Goal: Task Accomplishment & Management: Manage account settings

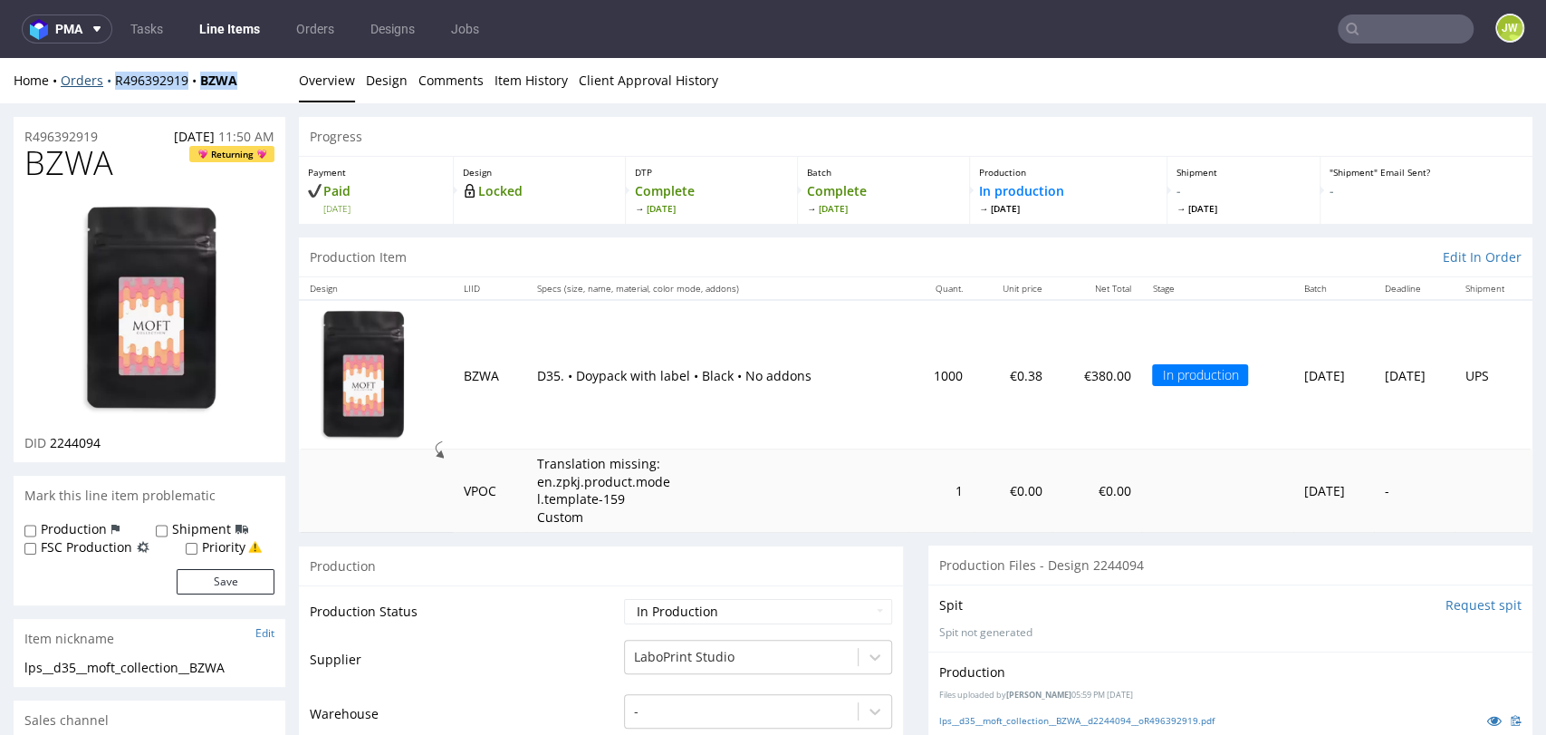
drag, startPoint x: 255, startPoint y: 86, endPoint x: 109, endPoint y: 85, distance: 145.8
click at [109, 85] on div "Home Orders R496392919 BZWA" at bounding box center [150, 81] width 272 height 18
copy div "R496392919 BZWA"
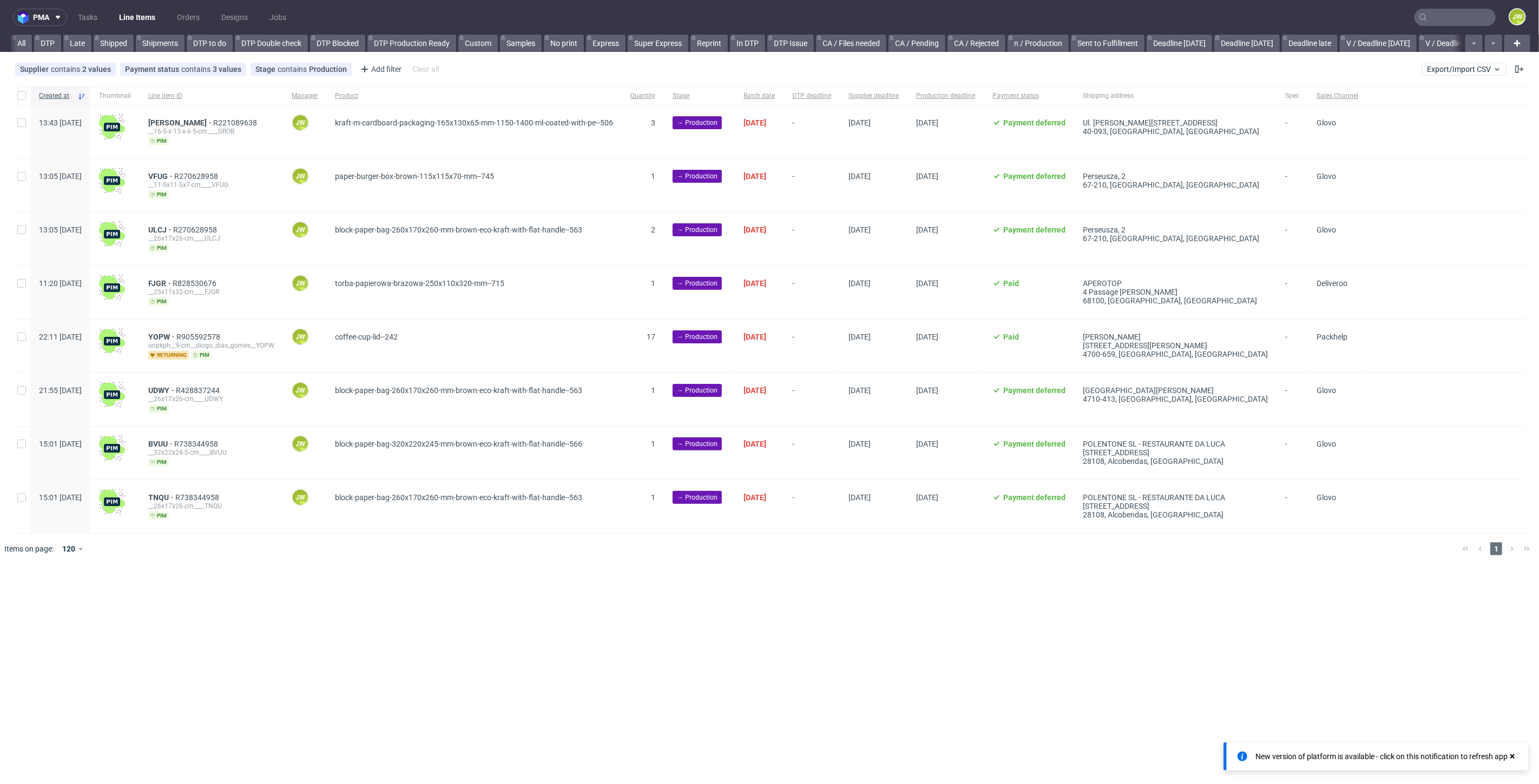
scroll to position [0, 1393]
click at [1432, 24] on input "text" at bounding box center [1455, 17] width 81 height 17
paste input "XNLY"
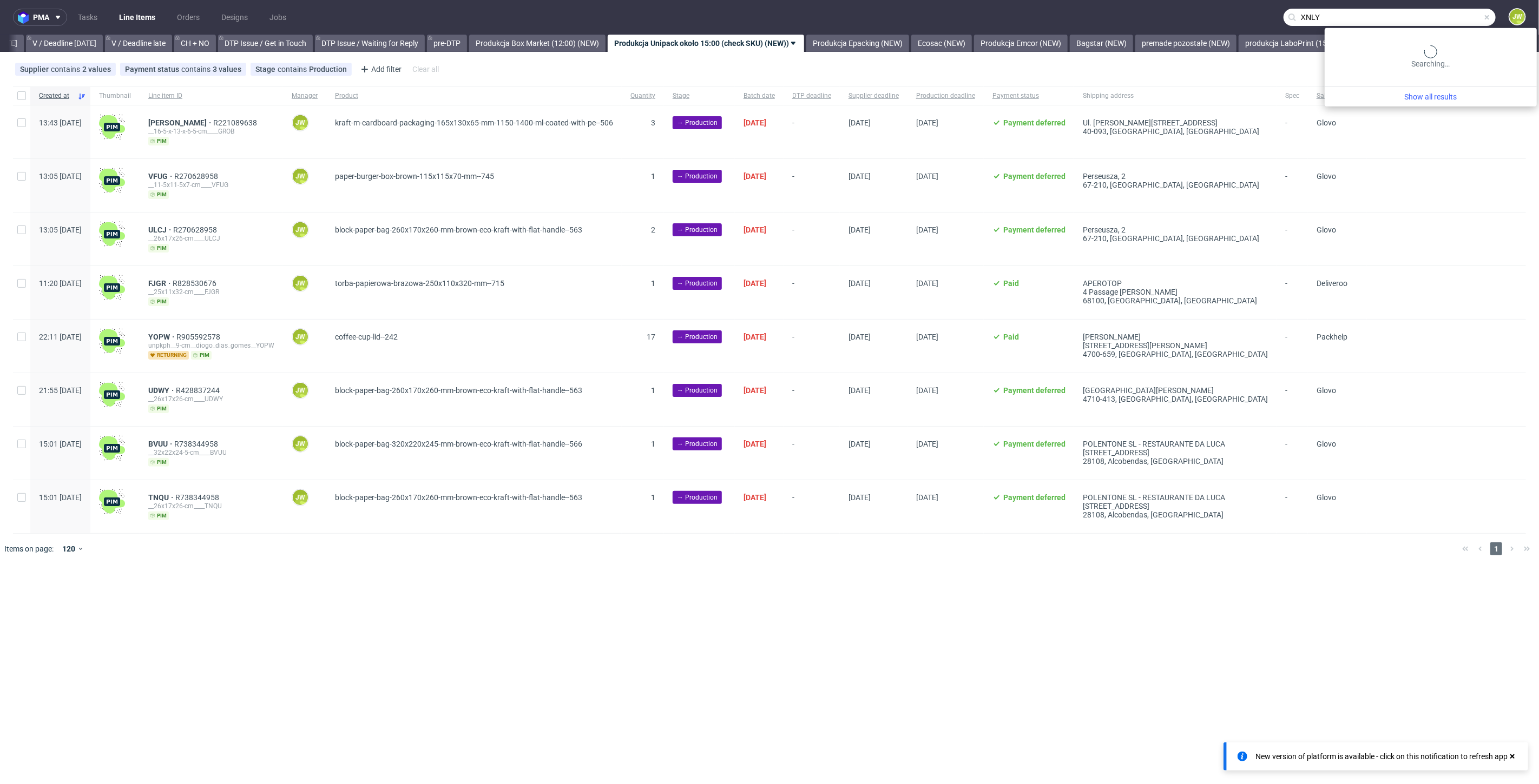
type input "XNLY"
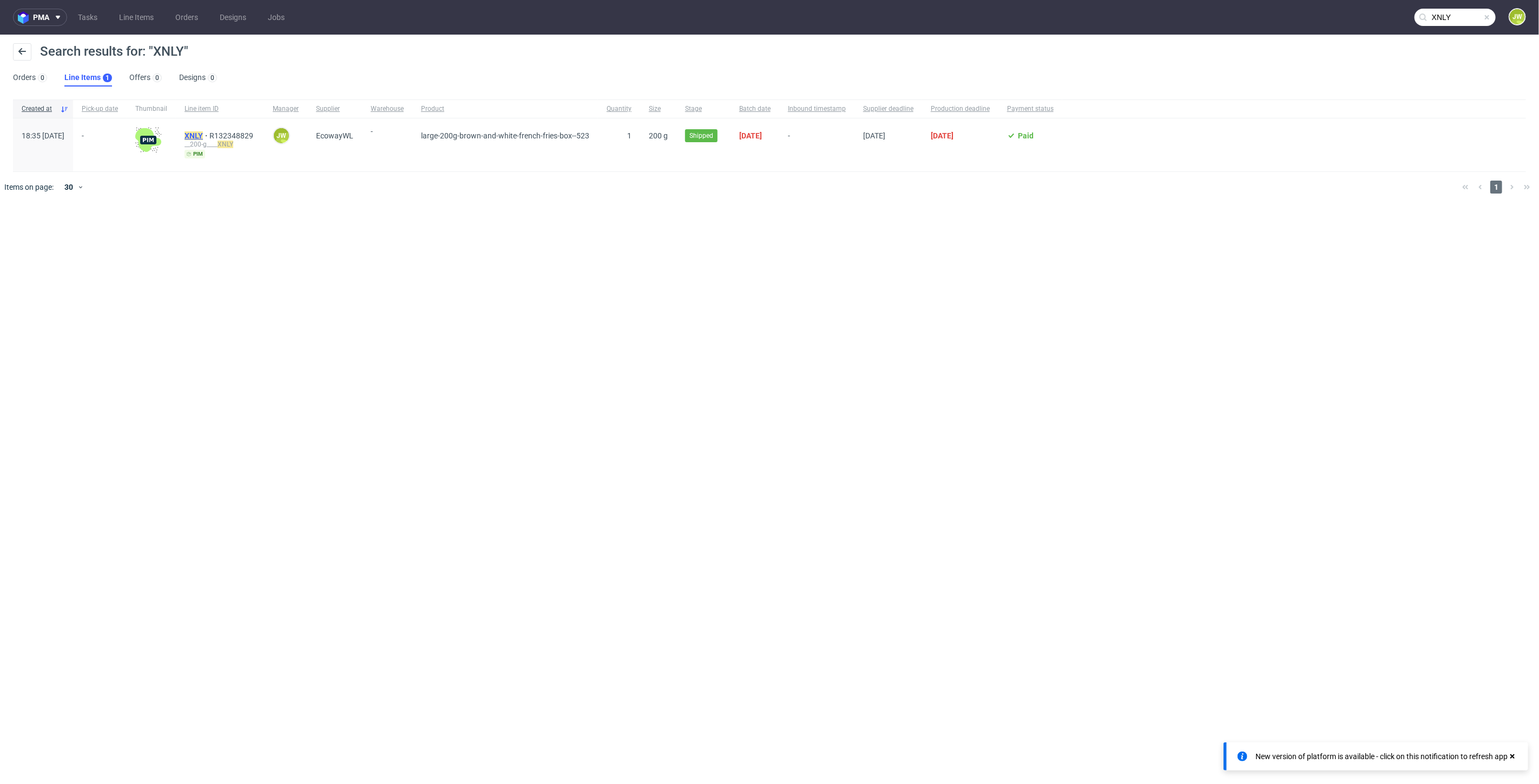
click at [203, 131] on mark "XNLY" at bounding box center [194, 136] width 19 height 8
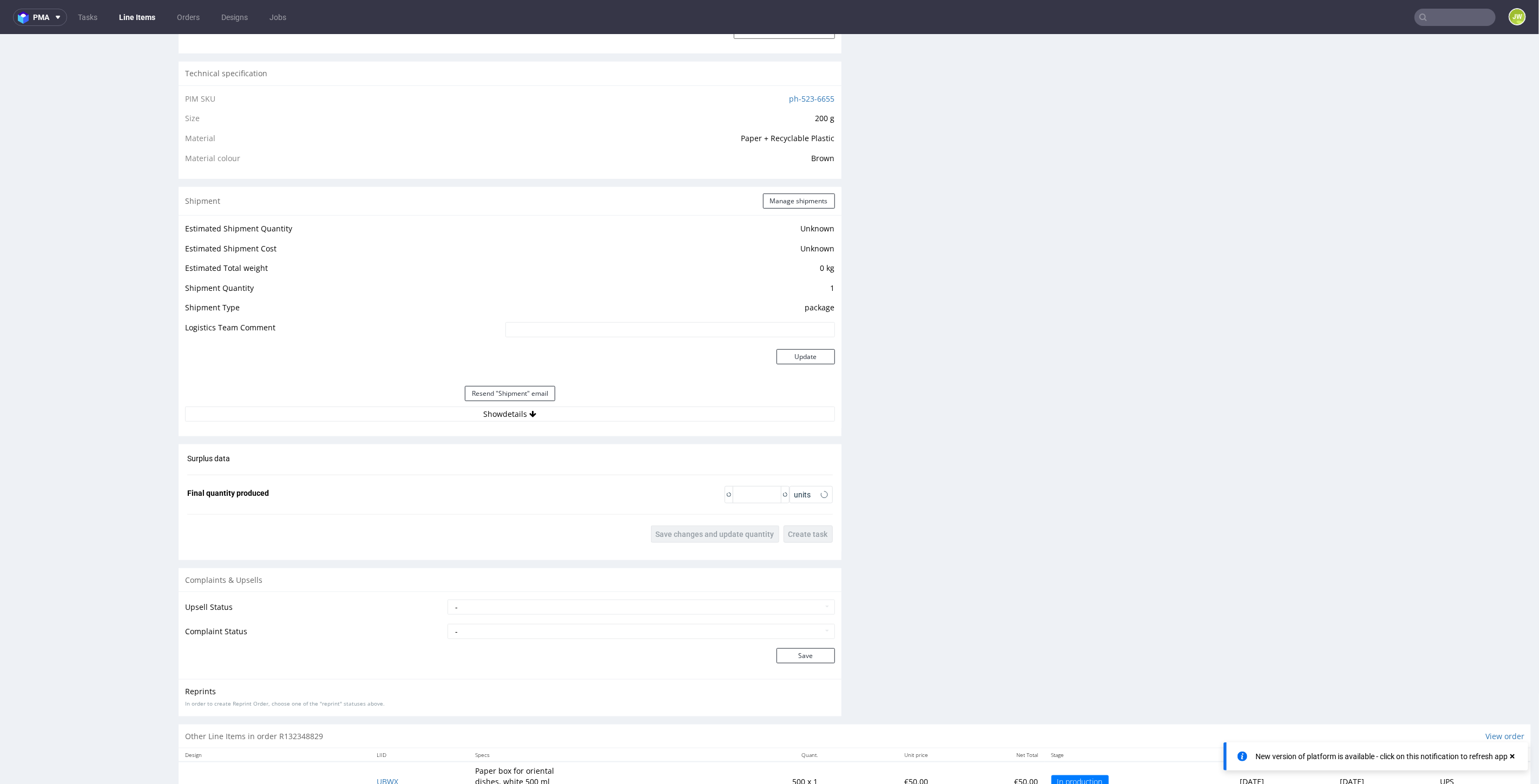
scroll to position [901, 0]
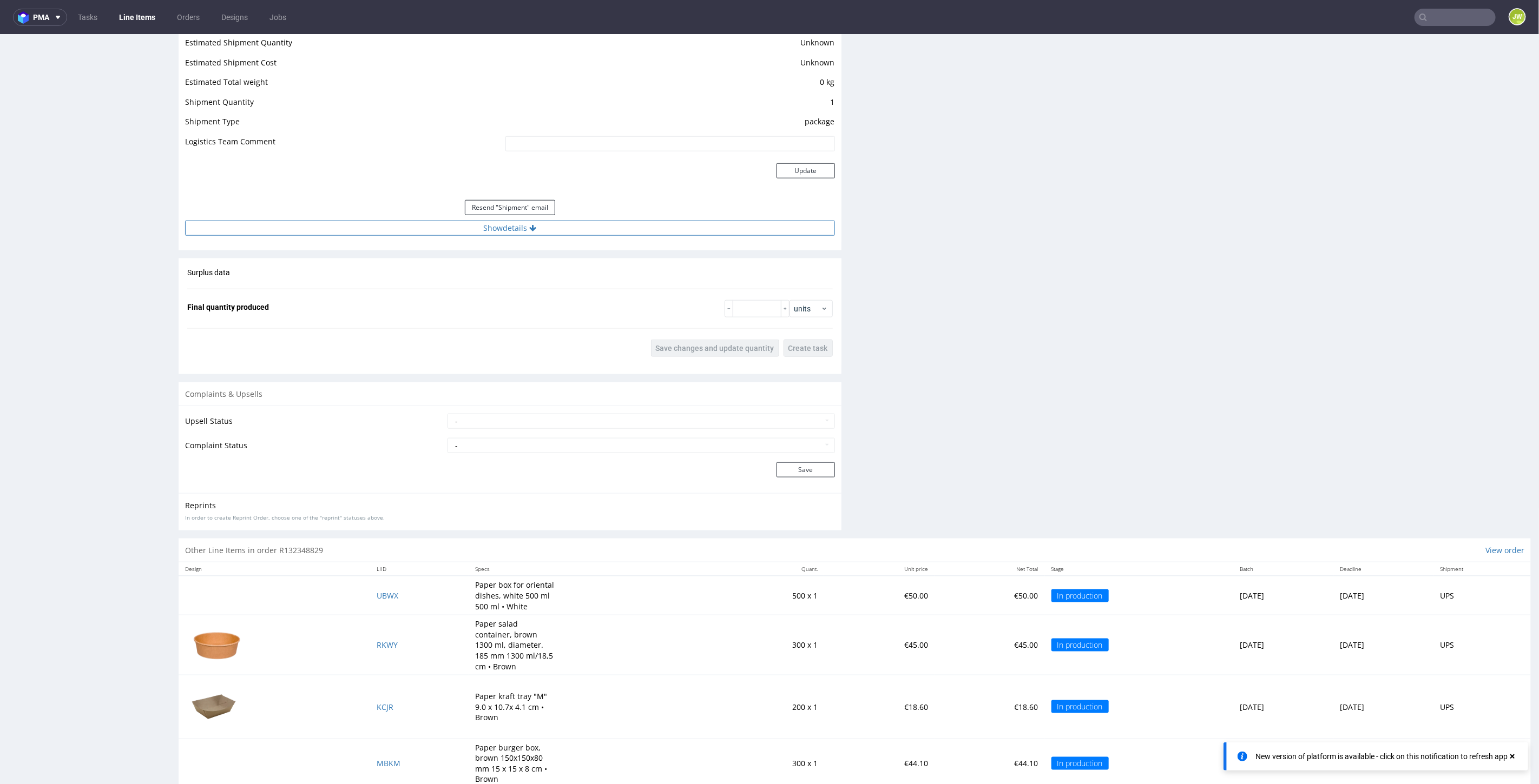
click at [501, 224] on button "Show details" at bounding box center [510, 227] width 650 height 15
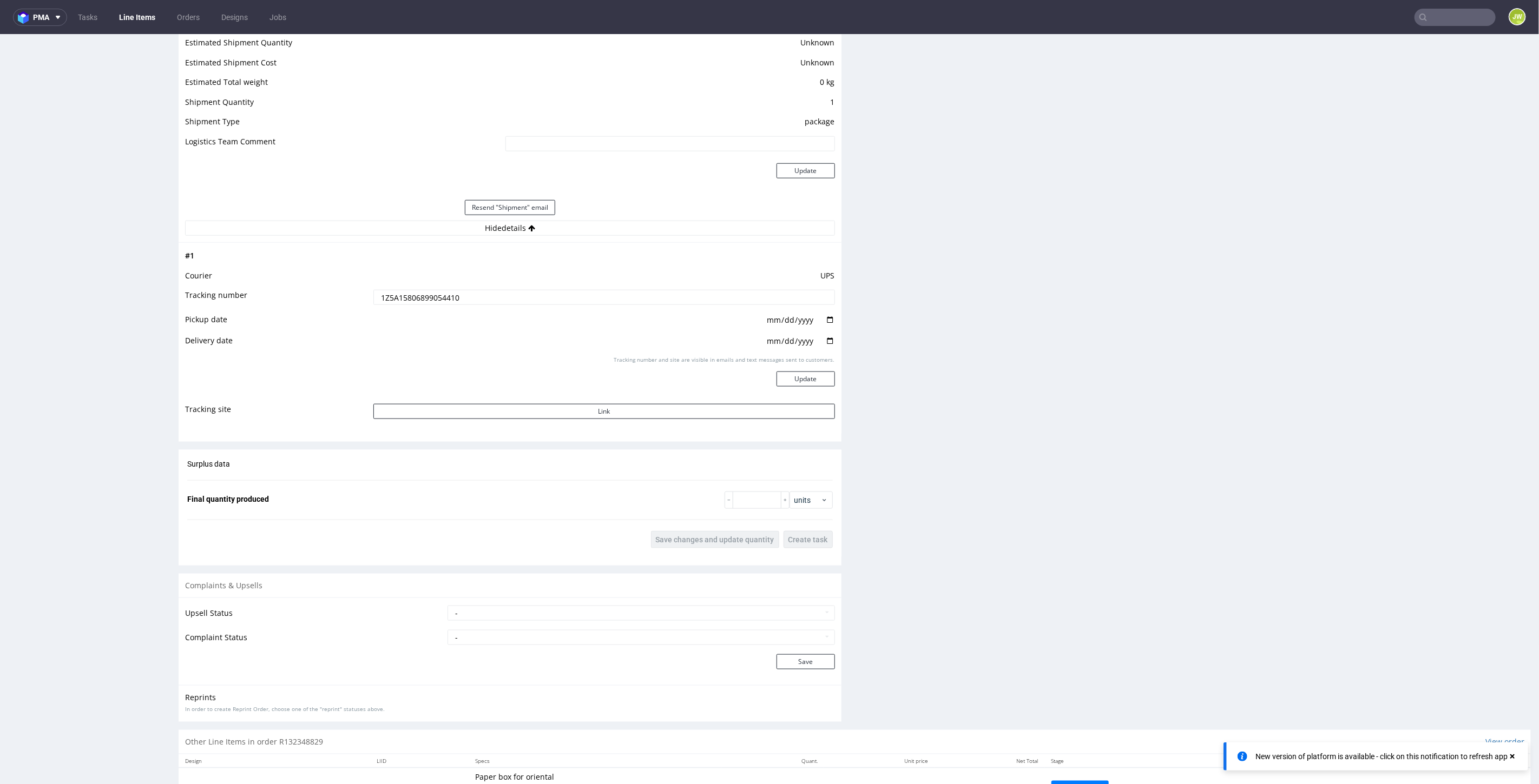
click at [450, 294] on input "1Z5A15806899054410" at bounding box center [604, 297] width 462 height 15
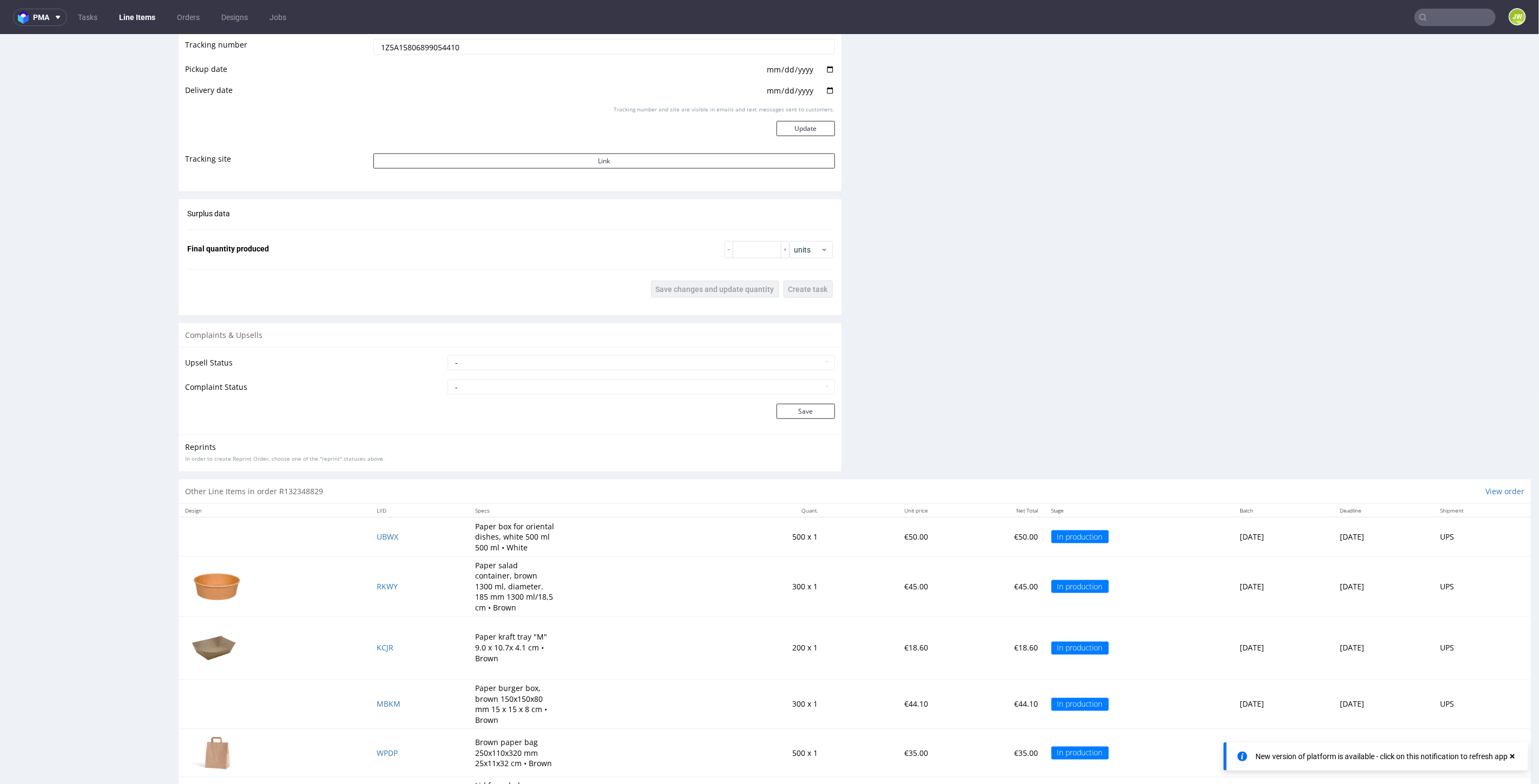
scroll to position [1271, 0]
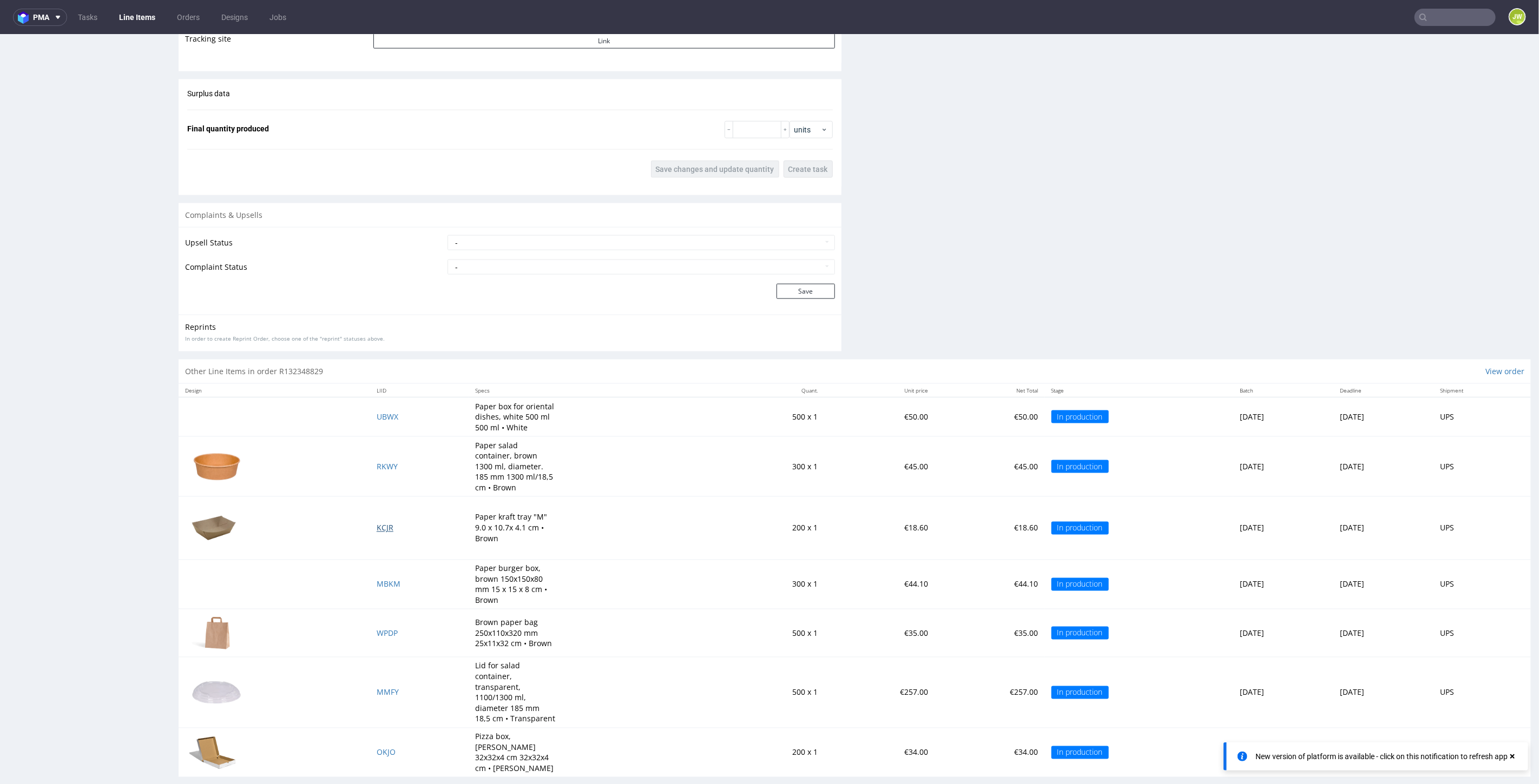
click at [376, 524] on span "KCJR" at bounding box center [385, 527] width 17 height 10
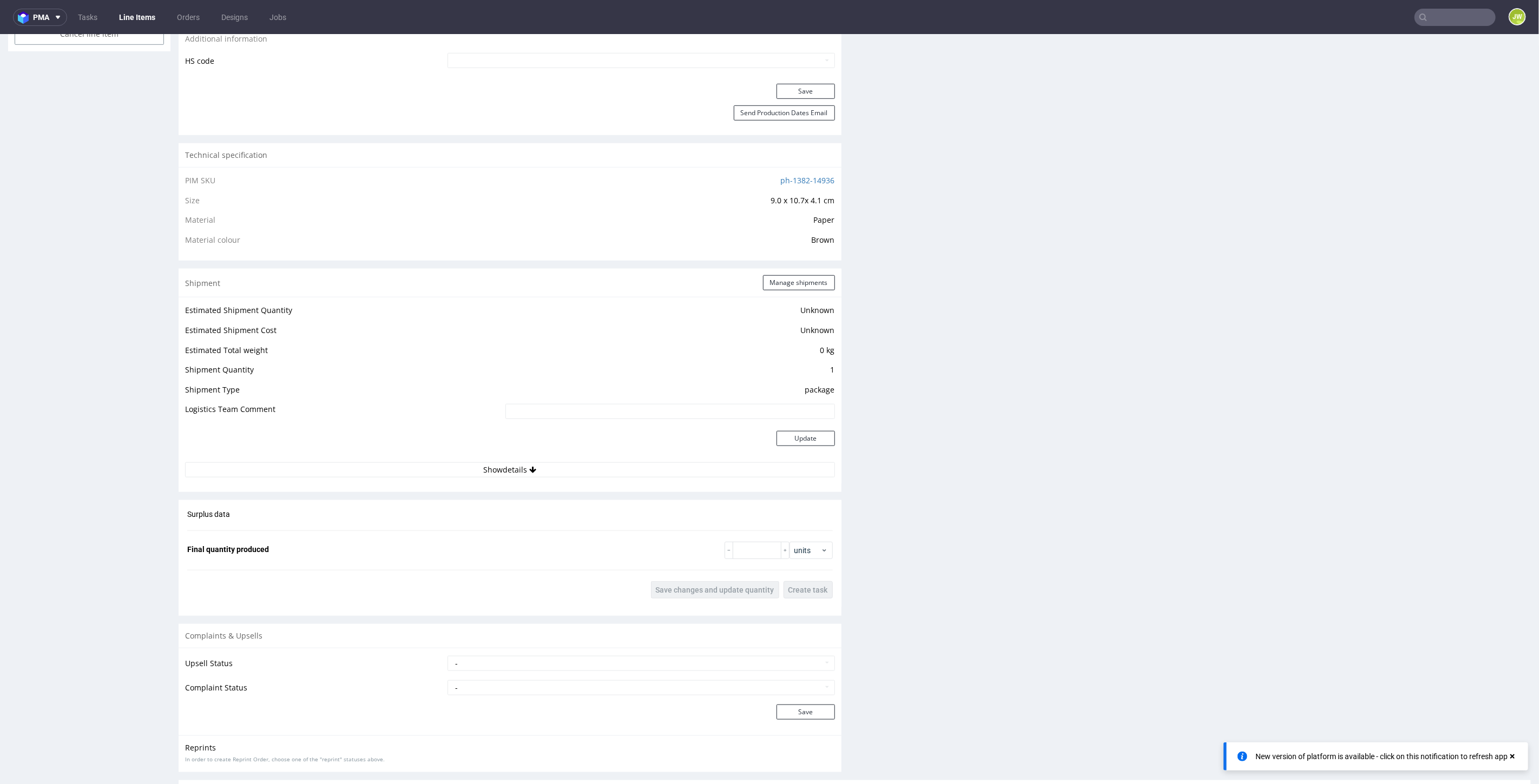
scroll to position [901, 0]
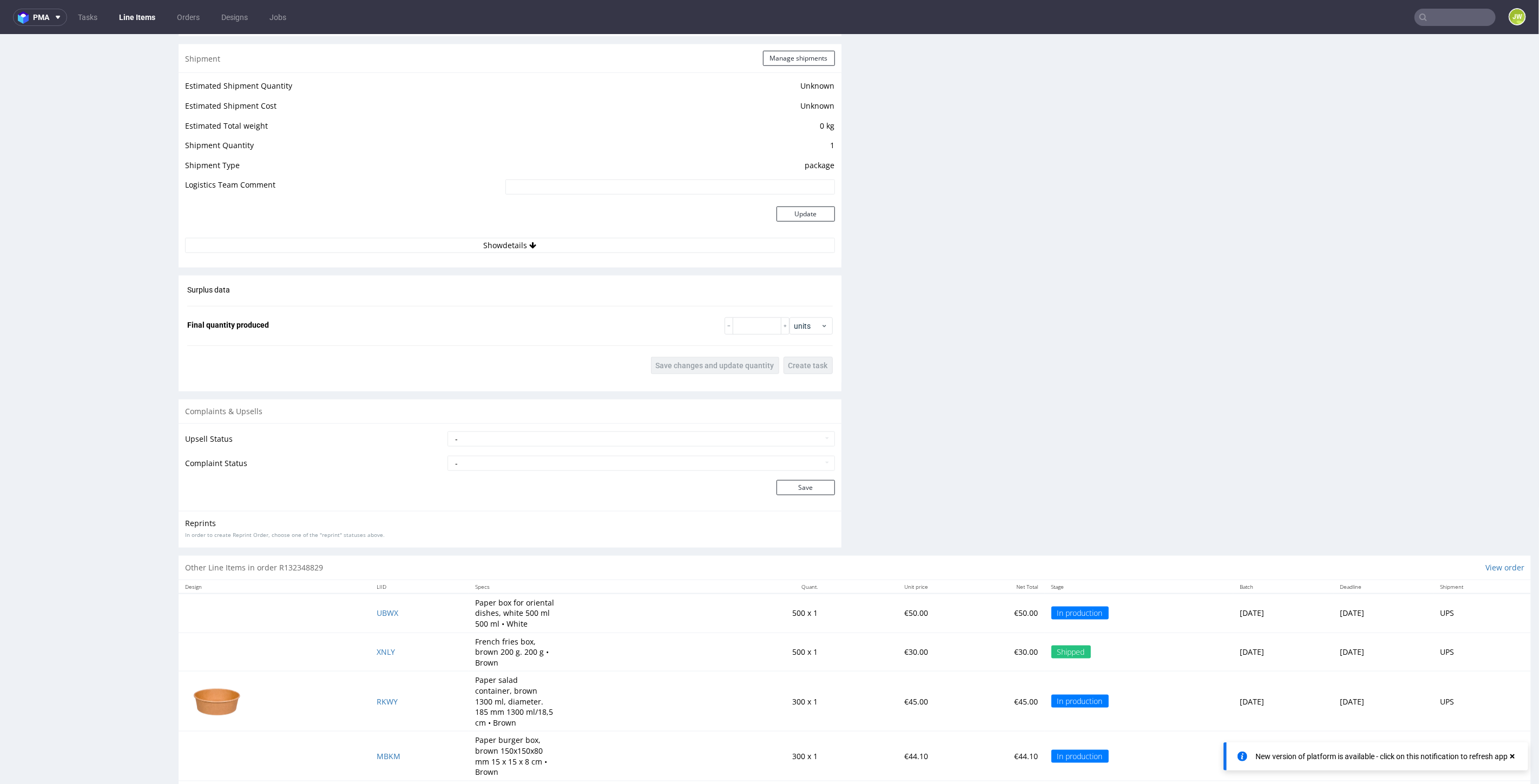
click div "Estimated Shipment Quantity Unknown Estimated Shipment Cost Unknown Estimated T…"
click button "Show details"
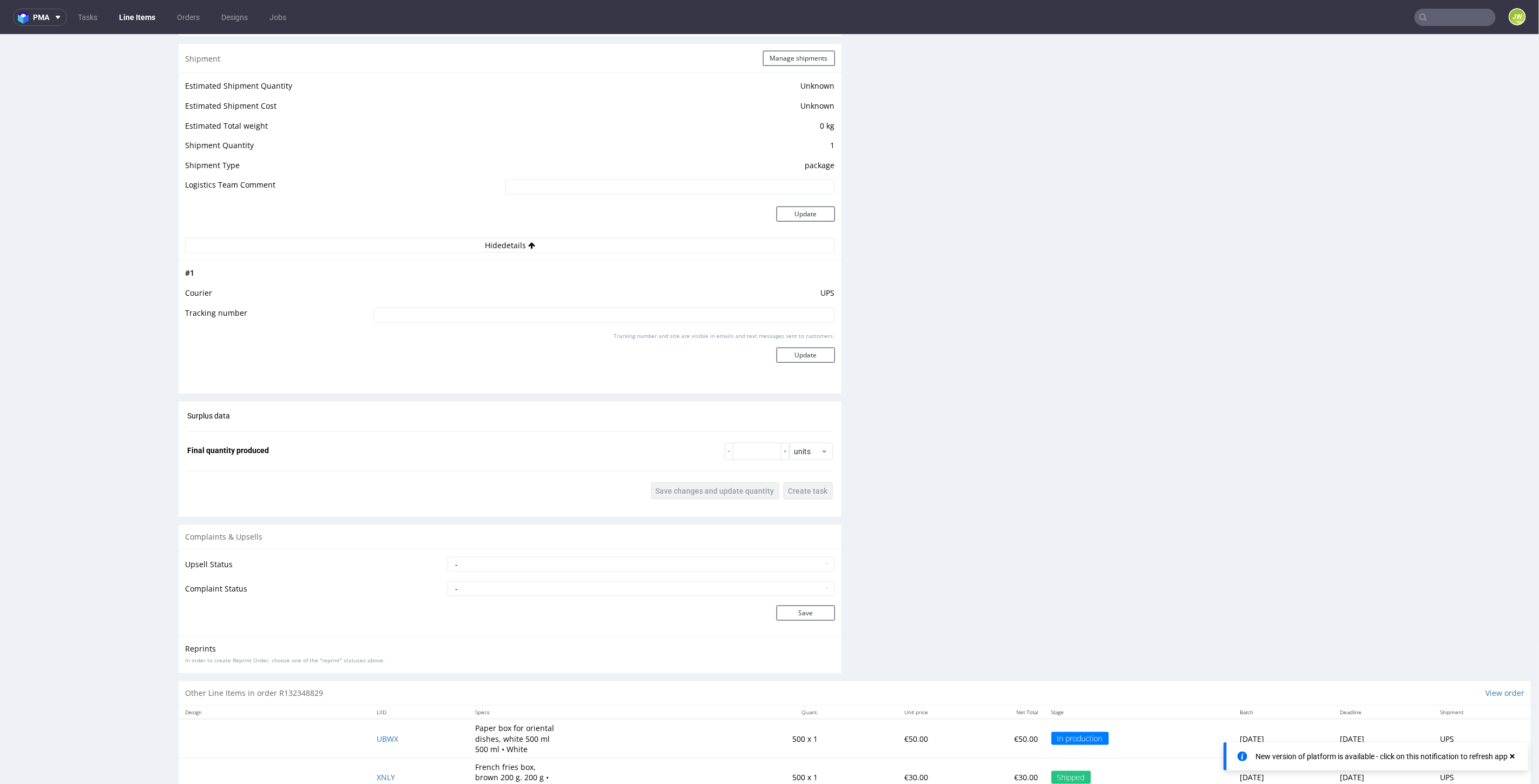
click input
paste input "1Z5A15806899054410"
type input "1Z5A15806899054410"
click button "Update"
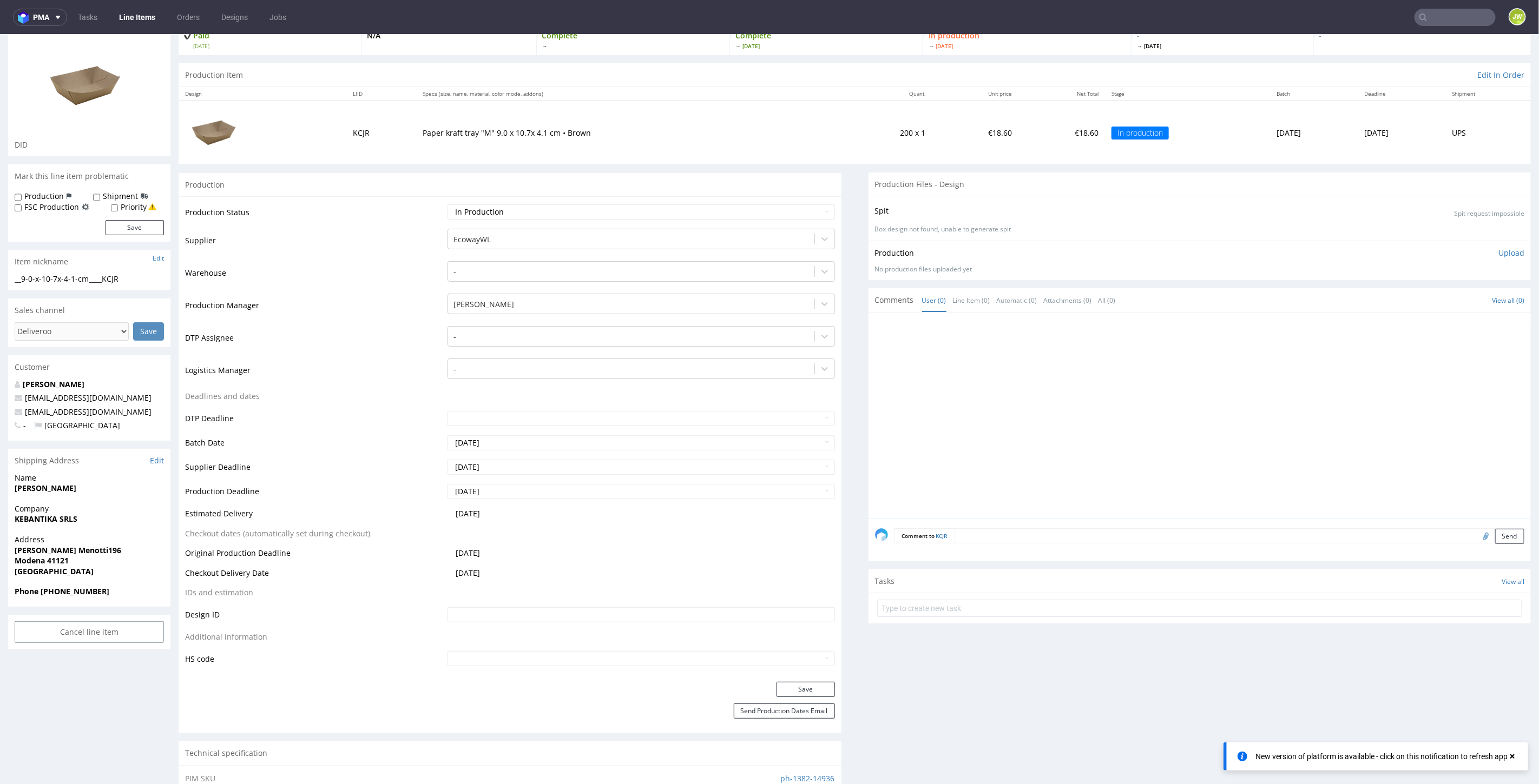
scroll to position [0, 0]
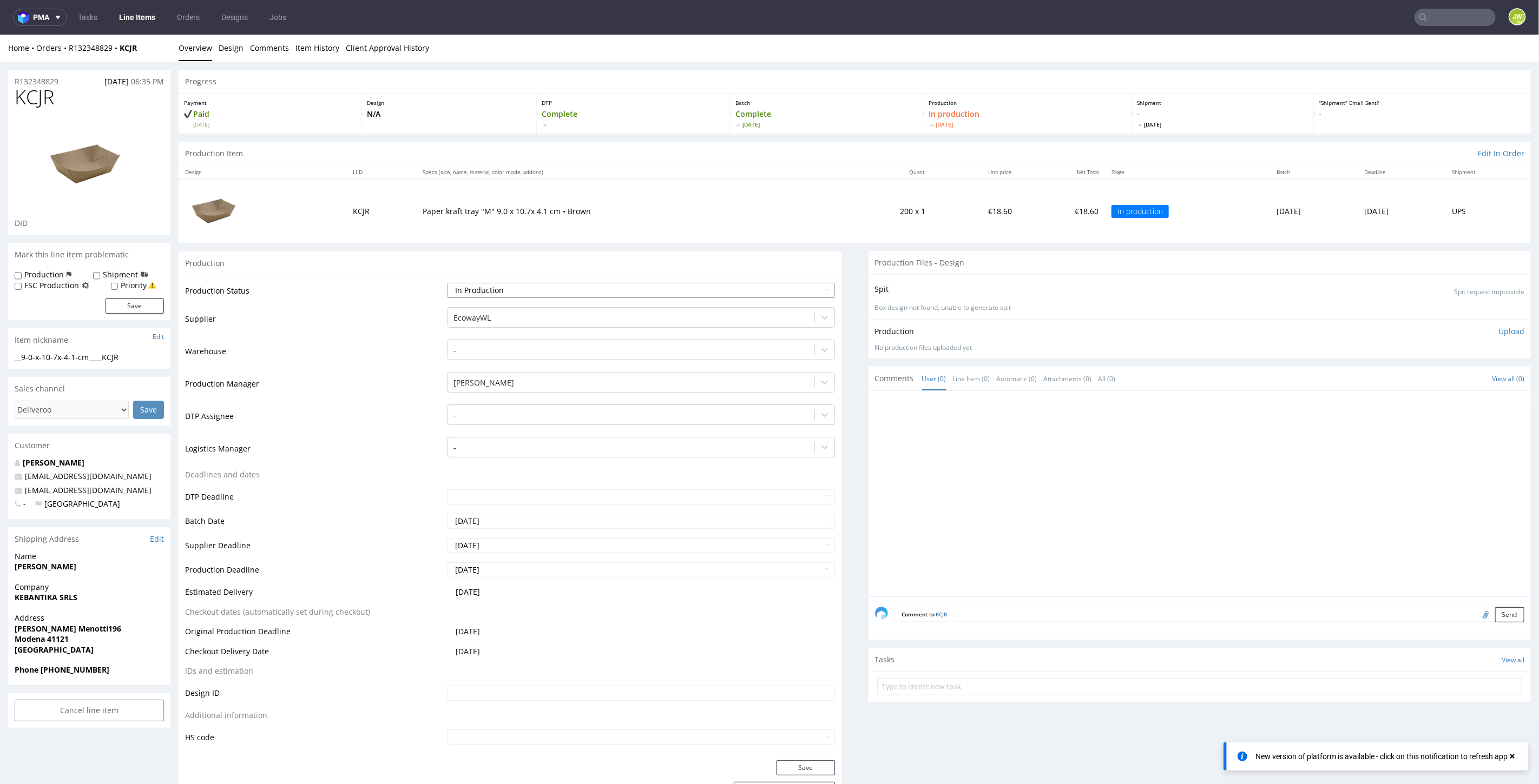
click at [470, 288] on select "Waiting for Artwork Waiting for Diecut Waiting for Mockup Waiting for DTP Waiti…" at bounding box center [641, 290] width 387 height 15
select select "production_complete"
click at [447, 282] on select "Waiting for Artwork Waiting for Diecut Waiting for Mockup Waiting for DTP Waiti…" at bounding box center [641, 290] width 387 height 15
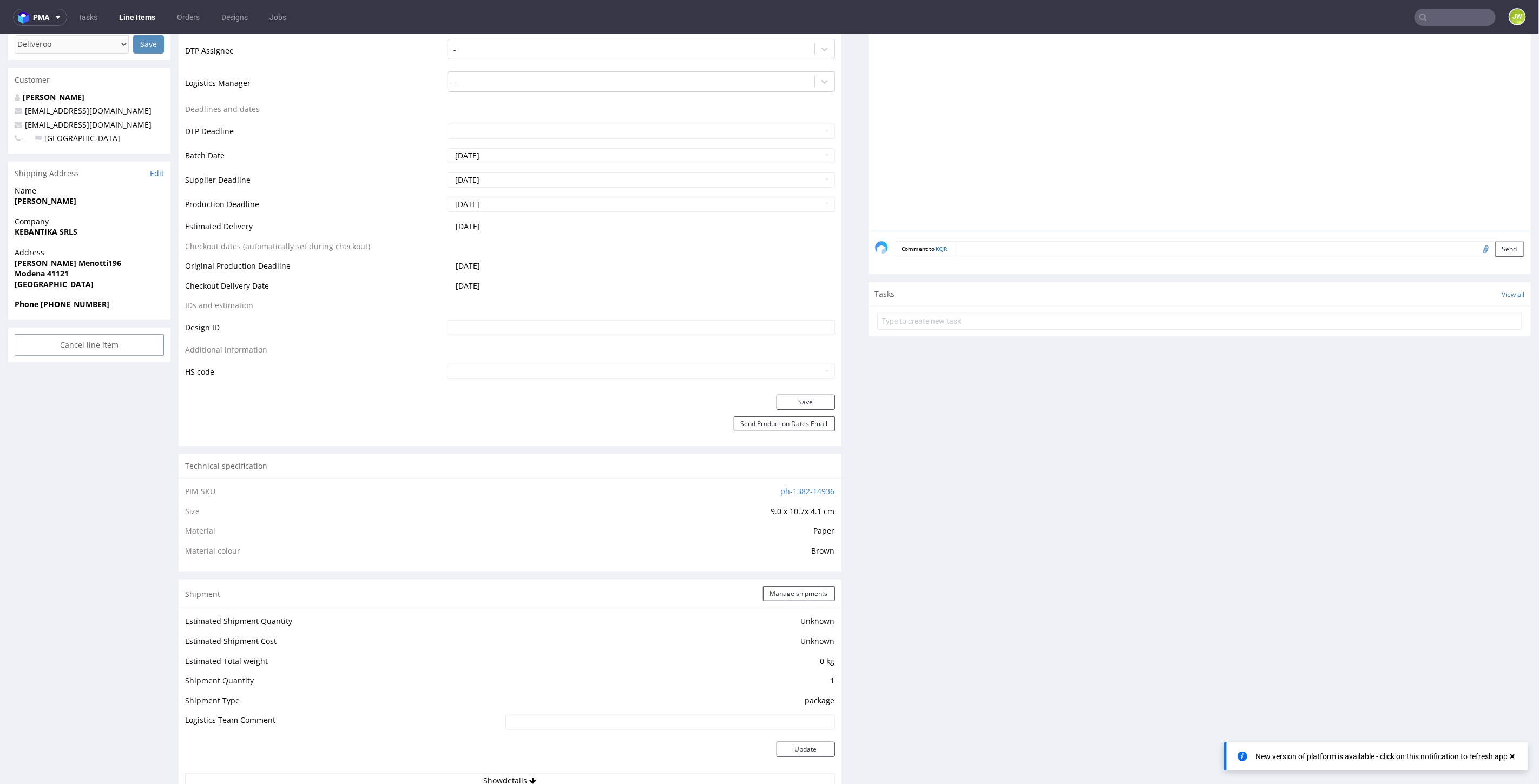
scroll to position [360, 0]
click at [778, 404] on button "Save" at bounding box center [806, 407] width 59 height 15
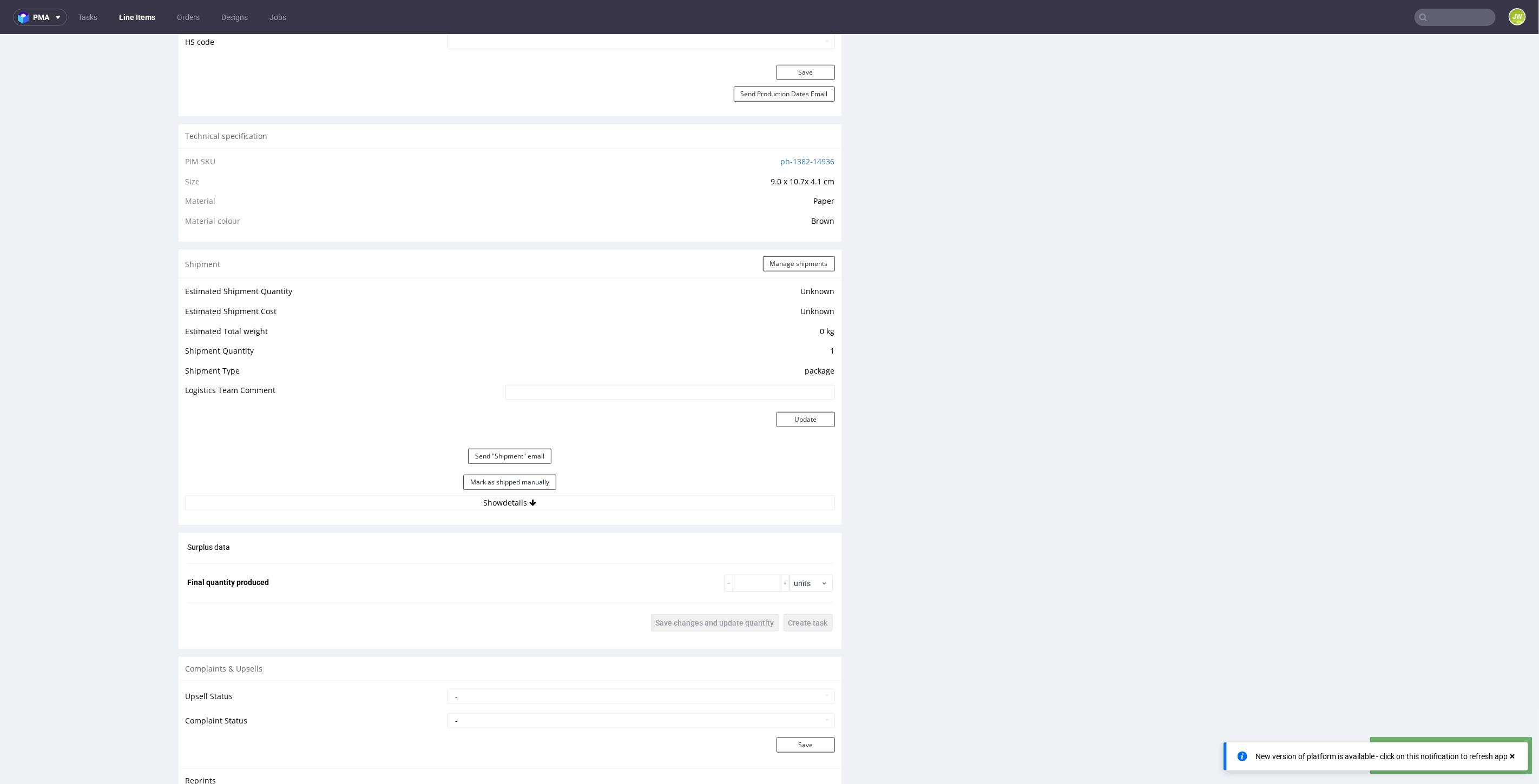
scroll to position [841, 0]
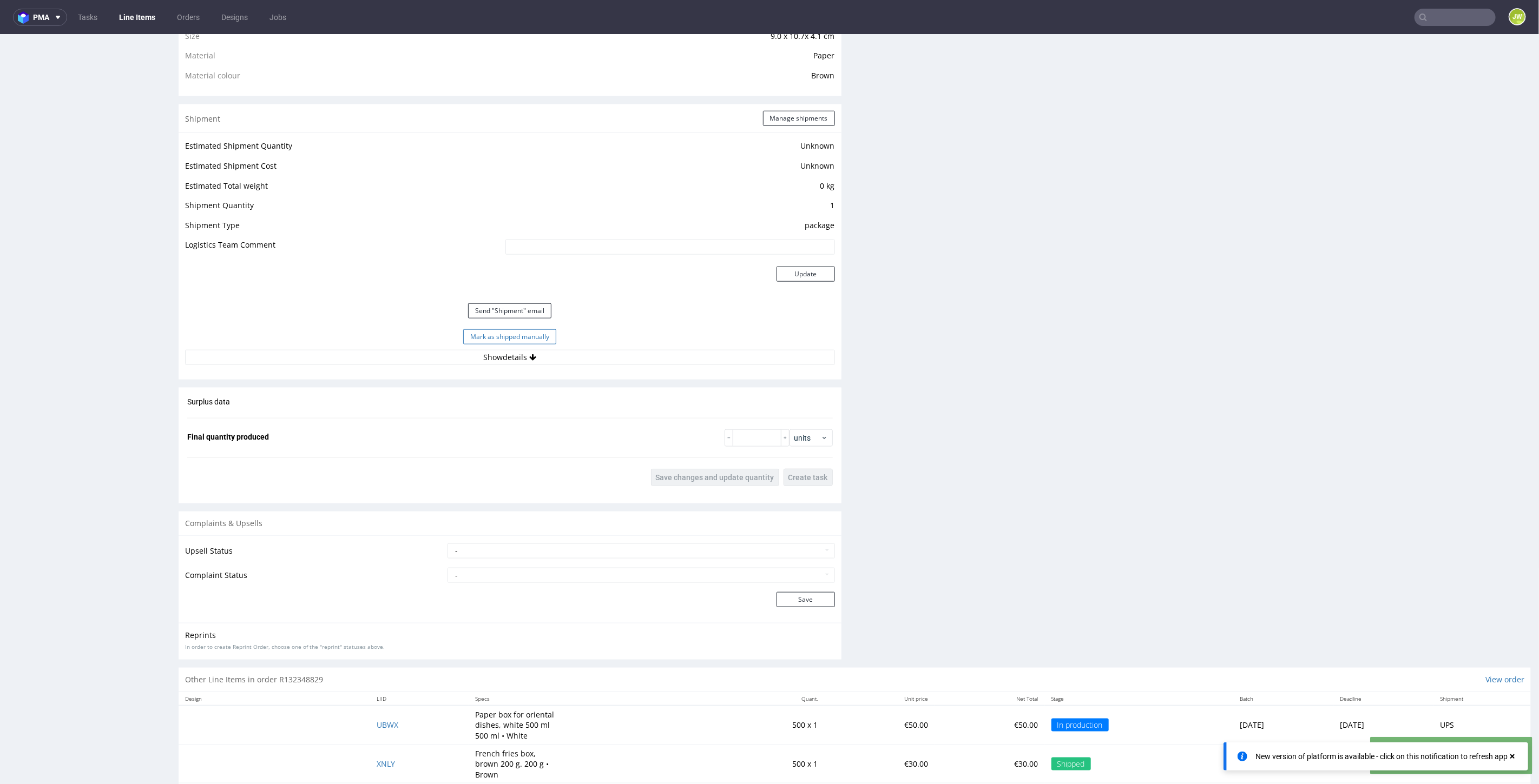
click button "Mark as shipped manually"
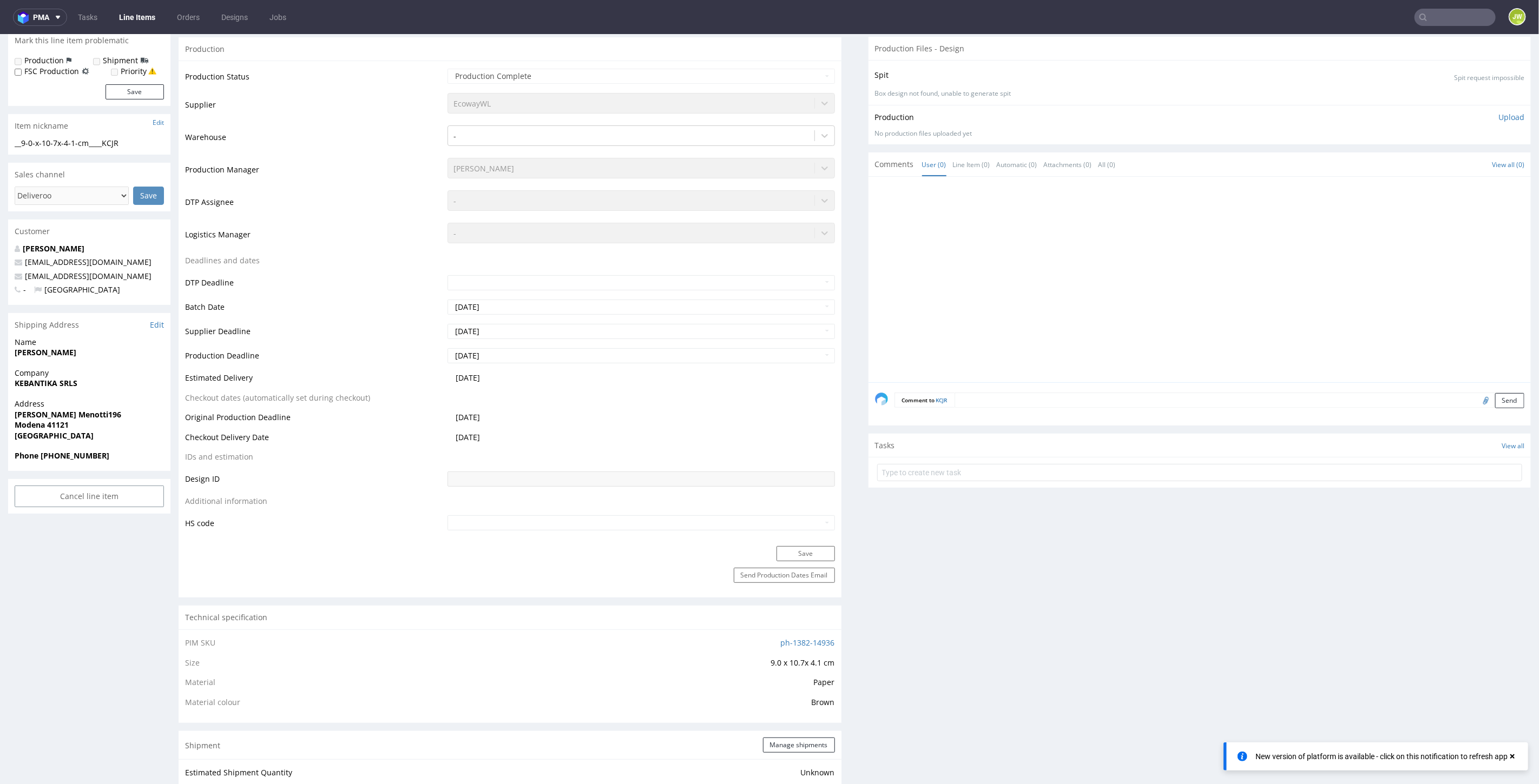
scroll to position [420, 0]
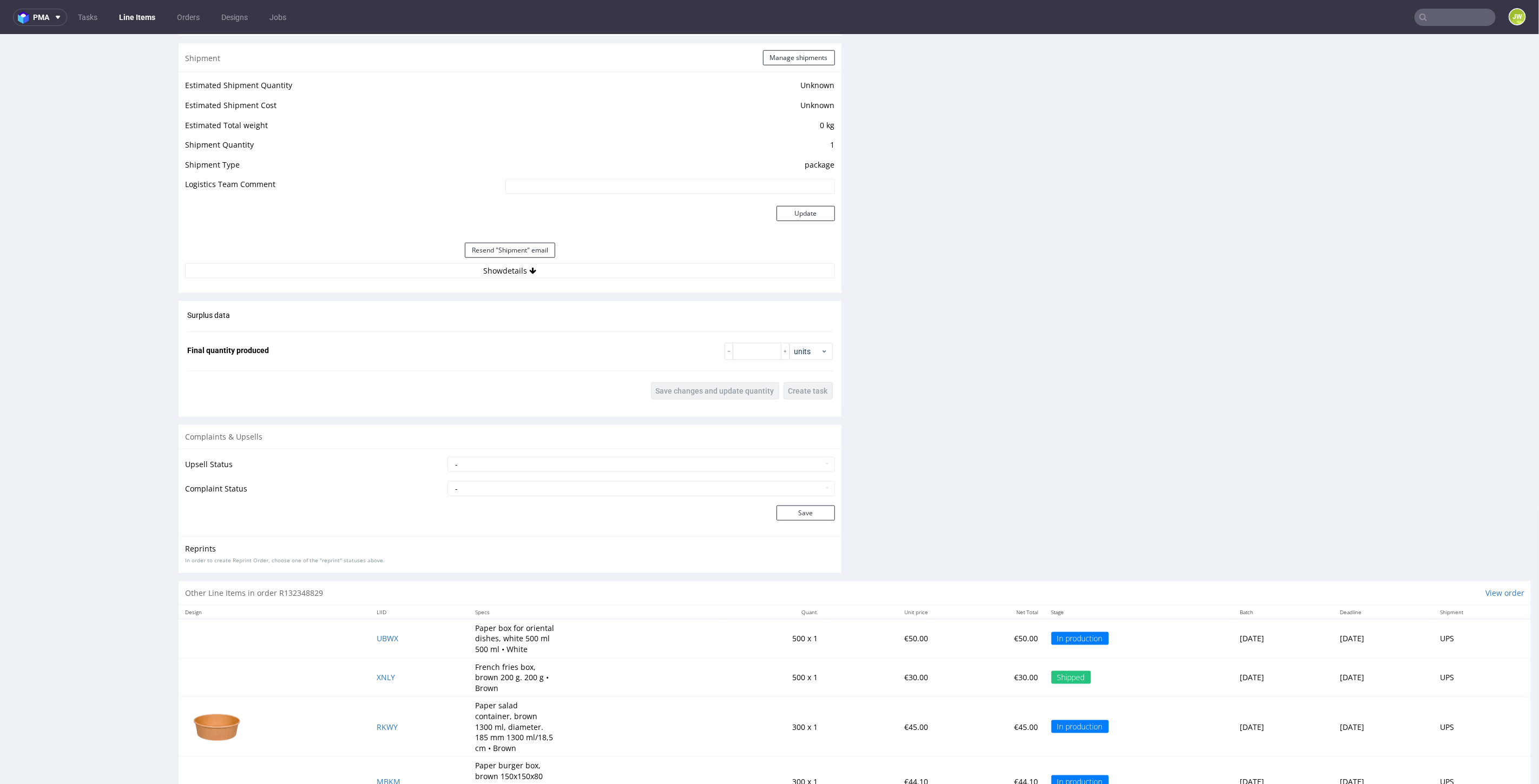
scroll to position [1099, 0]
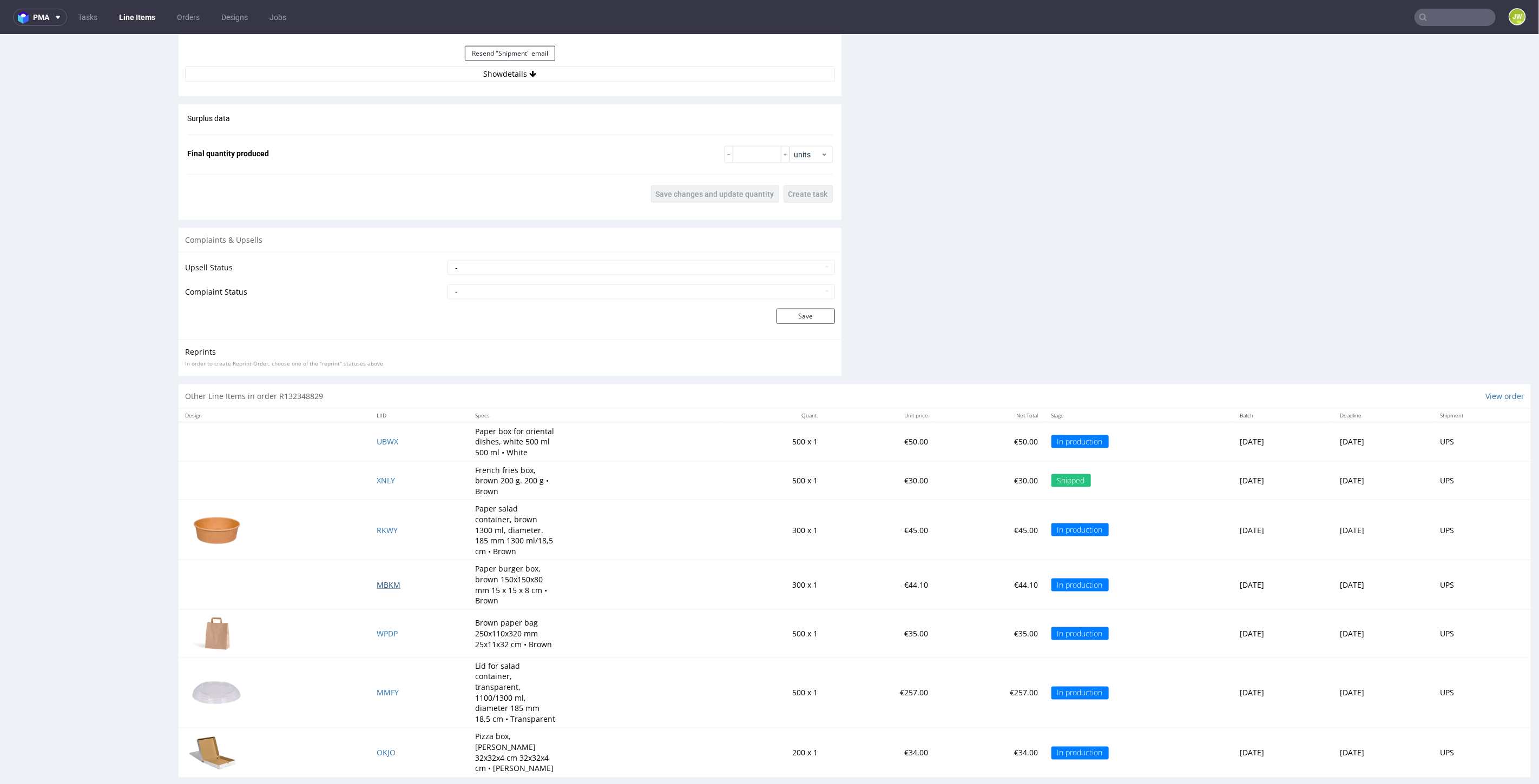
click at [376, 583] on span "MBKM" at bounding box center [388, 584] width 24 height 10
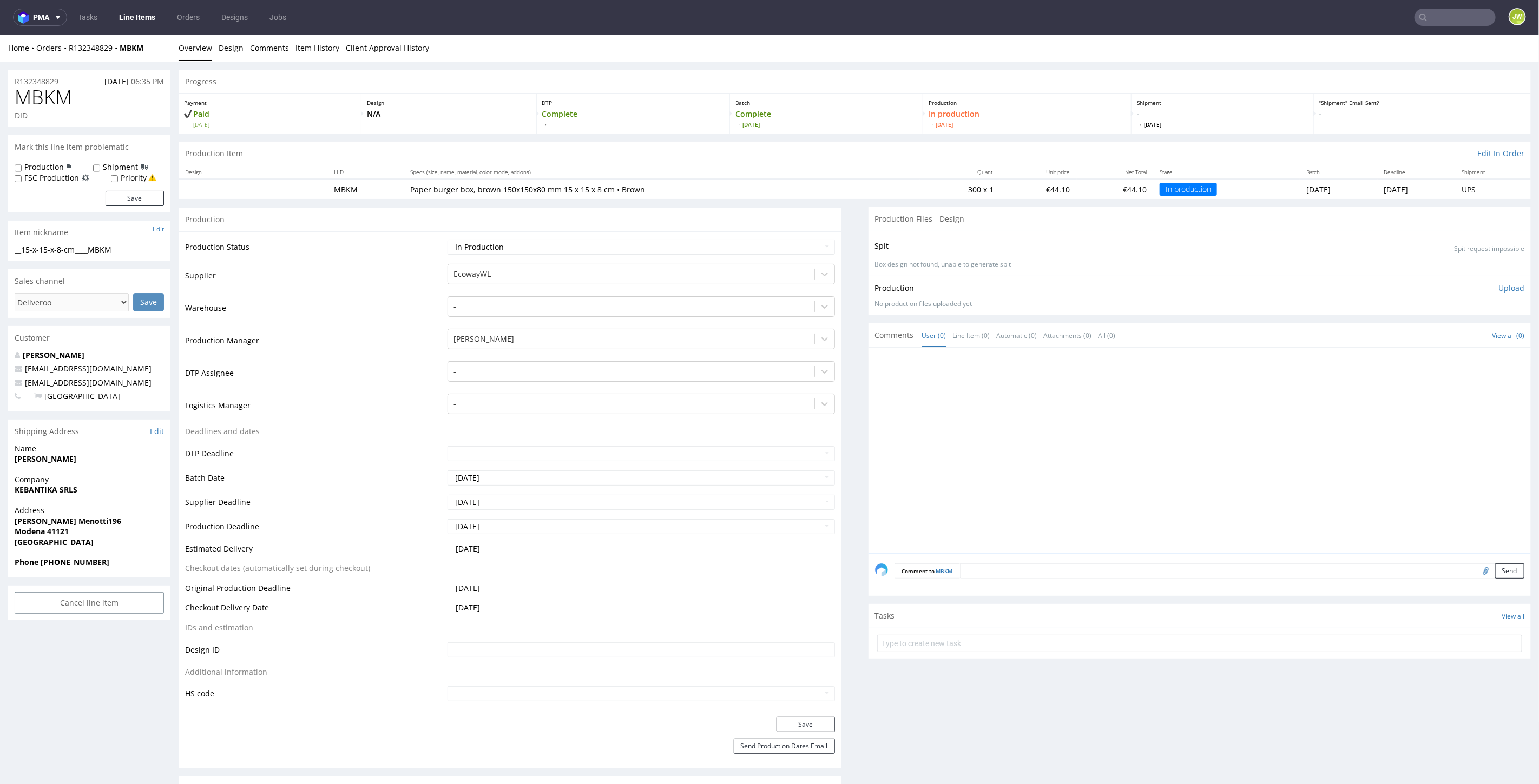
click at [476, 238] on td "Waiting for Artwork Waiting for Diecut Waiting for Mockup Waiting for DTP Waiti…" at bounding box center [640, 250] width 390 height 24
click at [476, 241] on select "Waiting for Artwork Waiting for Diecut Waiting for Mockup Waiting for DTP Waiti…" at bounding box center [641, 246] width 387 height 15
select select "production_complete"
click at [447, 239] on select "Waiting for Artwork Waiting for Diecut Waiting for Mockup Waiting for DTP Waiti…" at bounding box center [641, 246] width 387 height 15
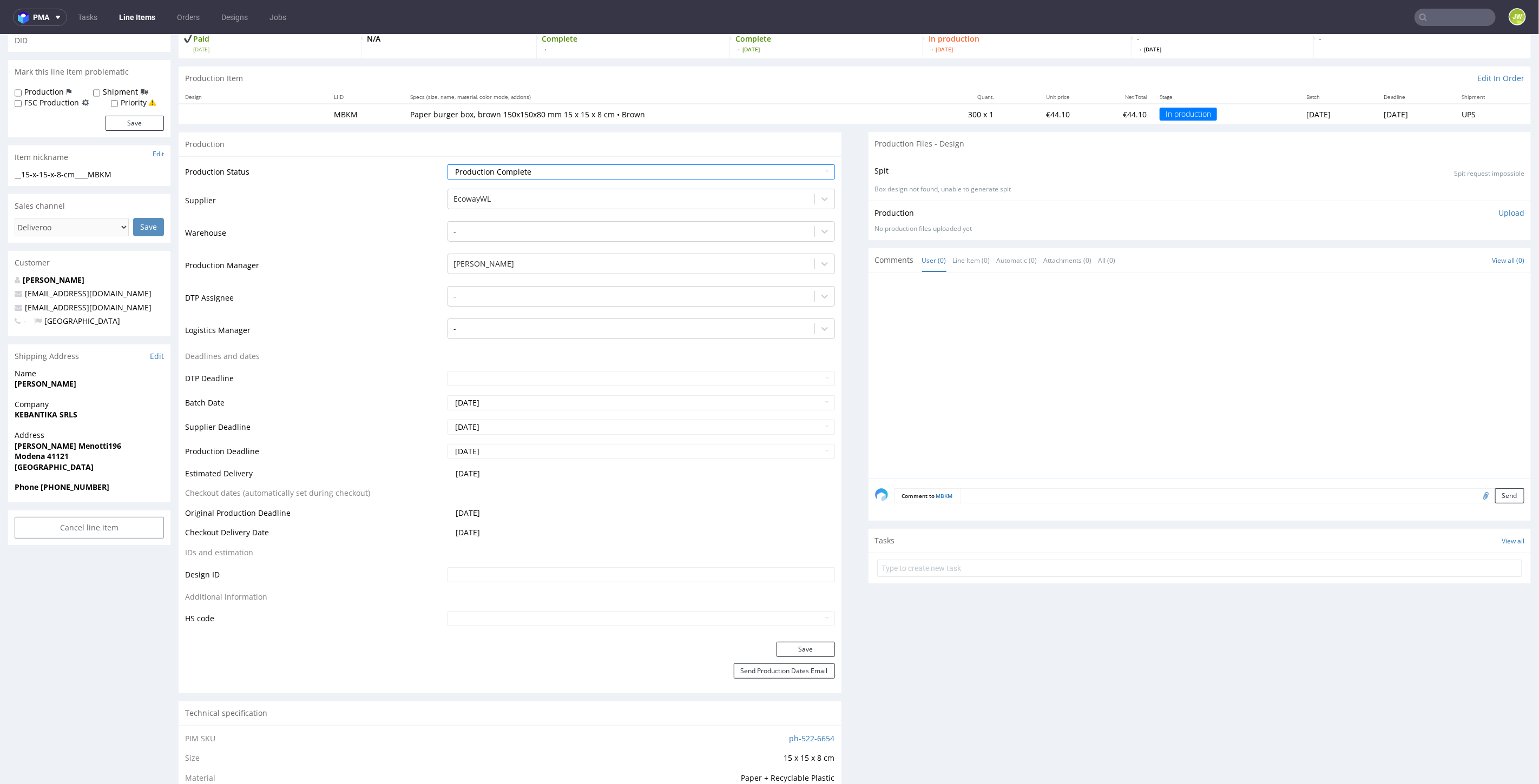
scroll to position [180, 0]
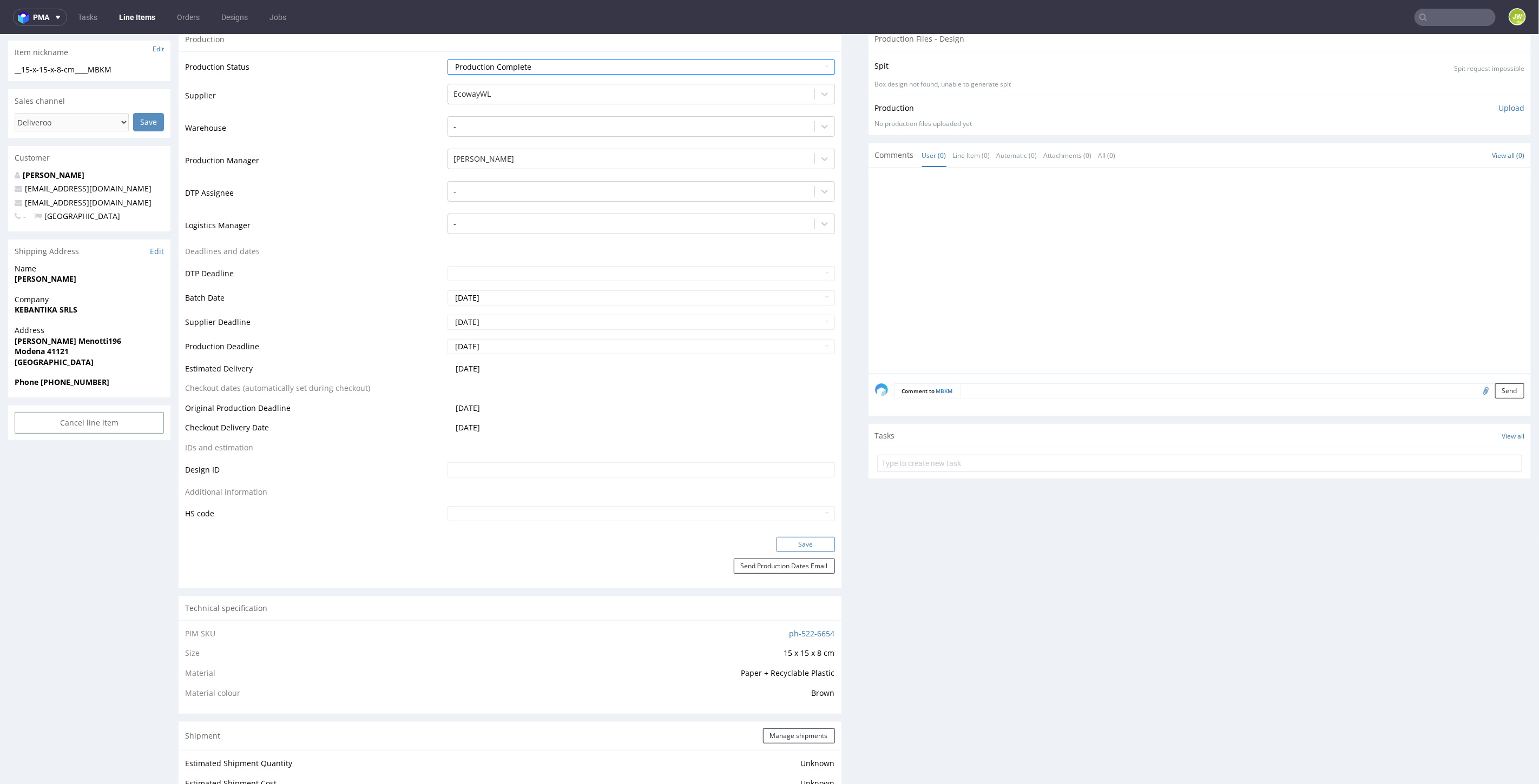
click at [812, 544] on button "Save" at bounding box center [806, 544] width 59 height 15
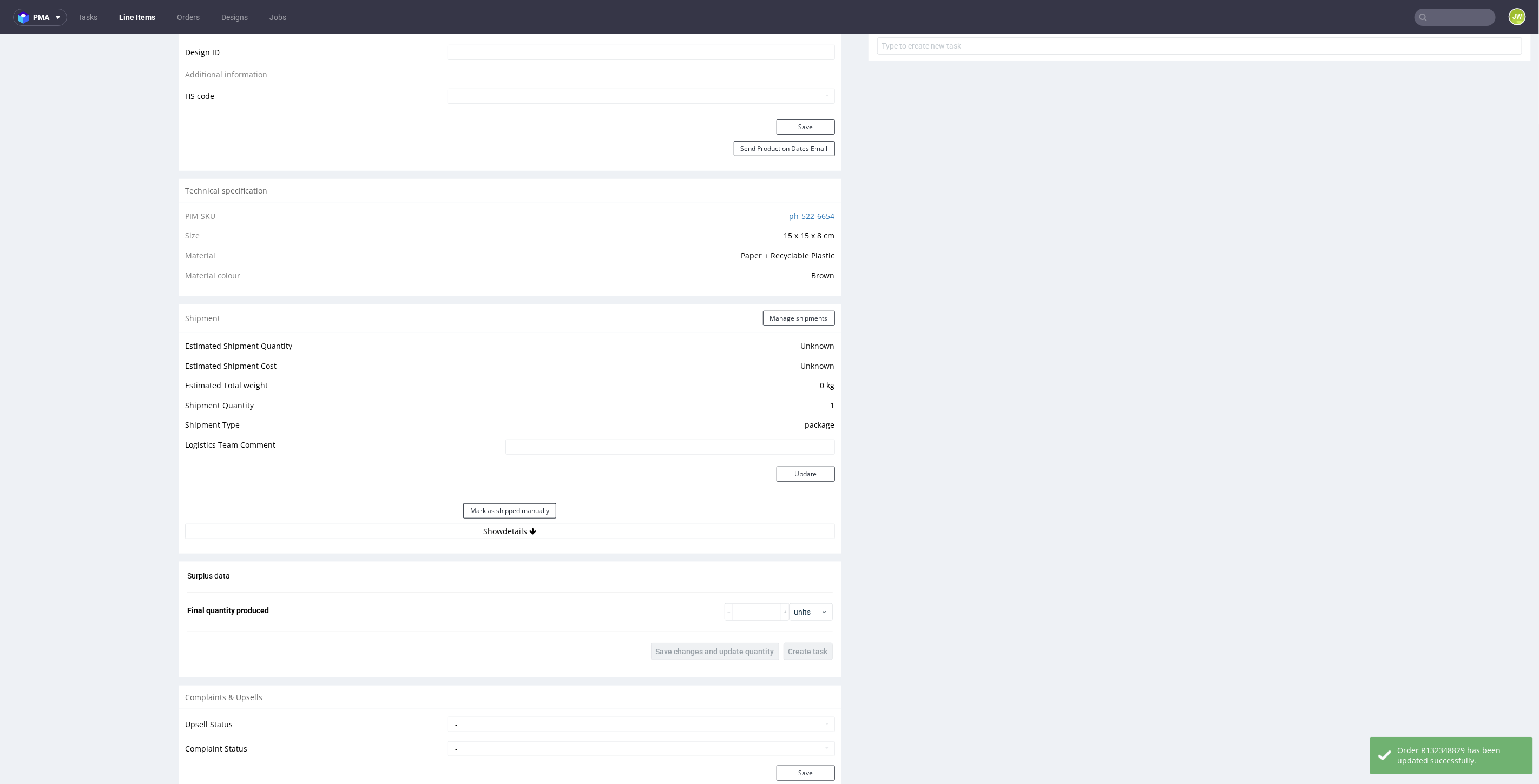
scroll to position [601, 0]
click at [491, 530] on button "Show details" at bounding box center [510, 527] width 650 height 15
click at [477, 583] on td "UPS" at bounding box center [602, 579] width 464 height 20
click at [468, 597] on input at bounding box center [604, 597] width 462 height 15
paste input "1Z5A15806899054410"
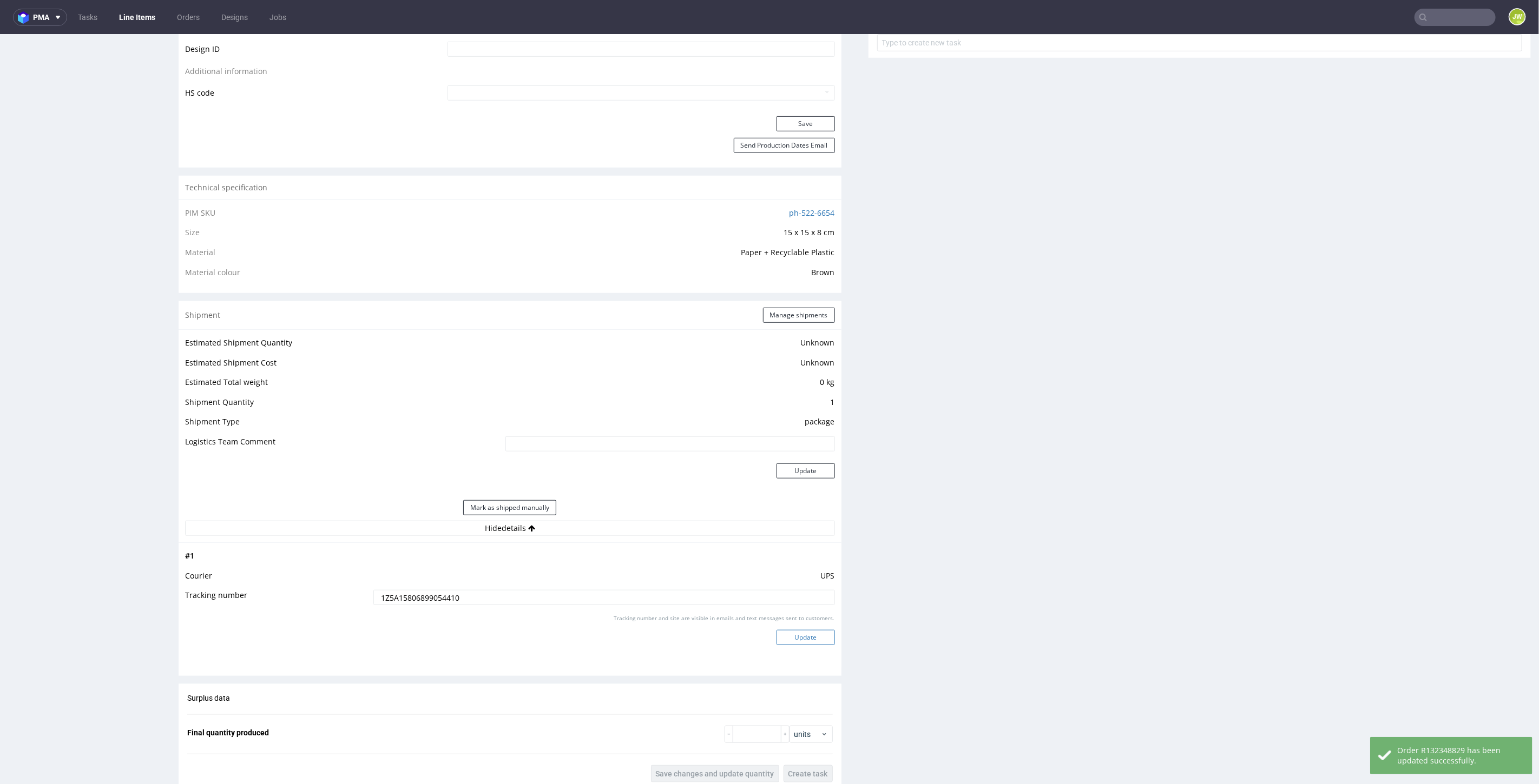
type input "1Z5A15806899054410"
click at [780, 634] on button "Update" at bounding box center [806, 637] width 59 height 15
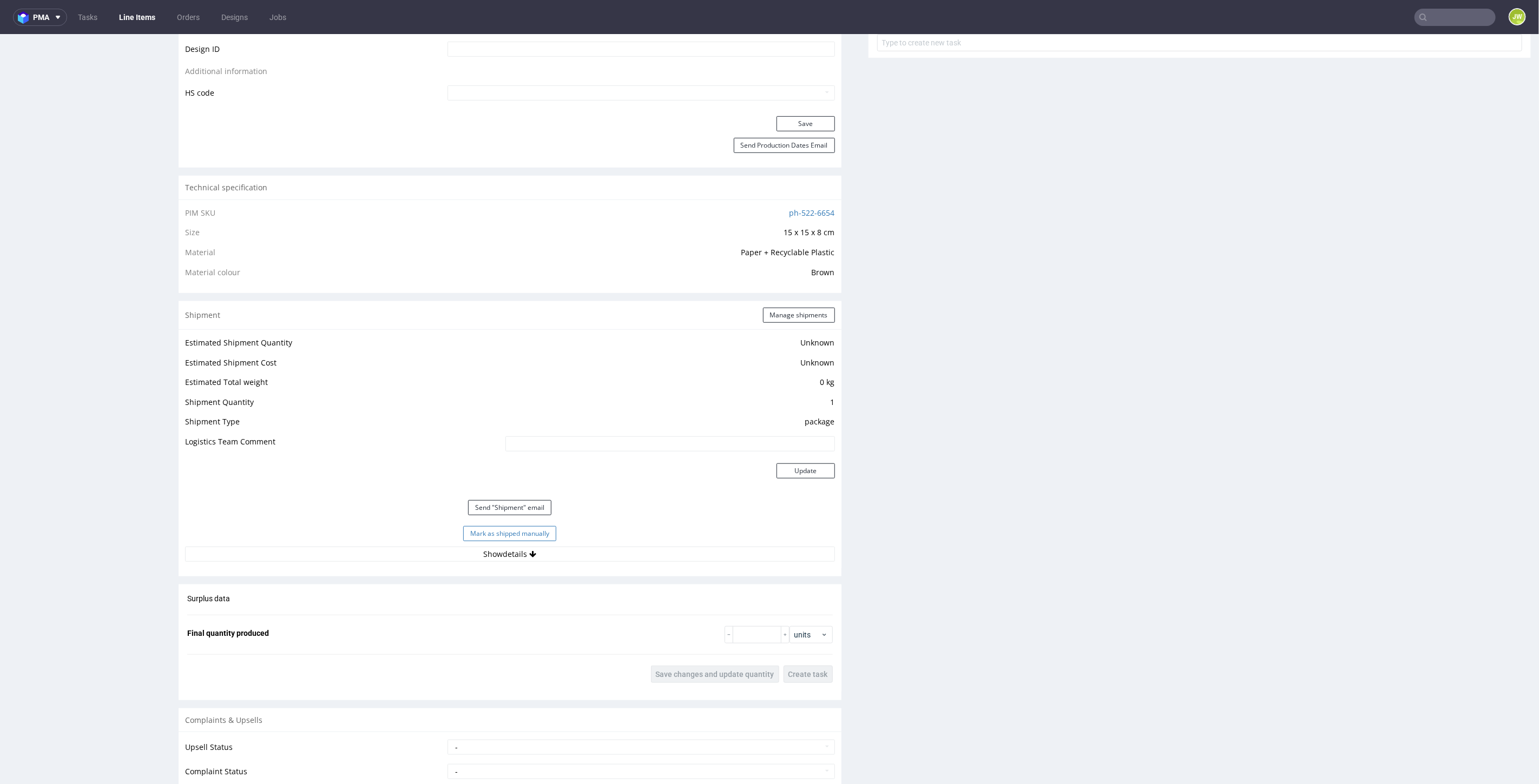
click at [493, 533] on button "Mark as shipped manually" at bounding box center [510, 533] width 93 height 15
click at [483, 530] on button "Show details" at bounding box center [510, 527] width 650 height 15
click at [989, 544] on div "Production Files - Design Spit Spit request impossible Box design not found, un…" at bounding box center [1200, 318] width 663 height 1424
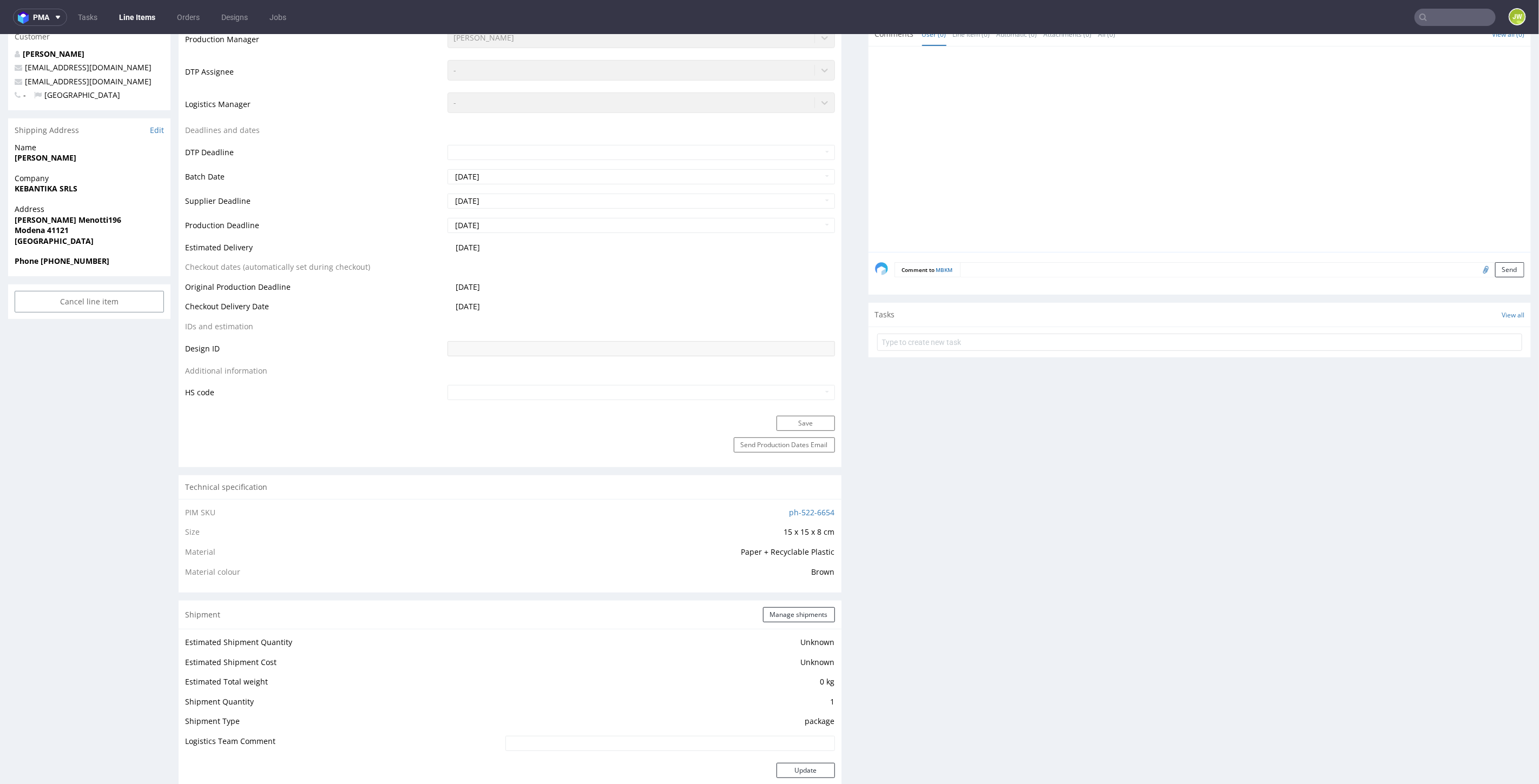
scroll to position [300, 0]
click at [1440, 11] on input "text" at bounding box center [1389, 17] width 212 height 17
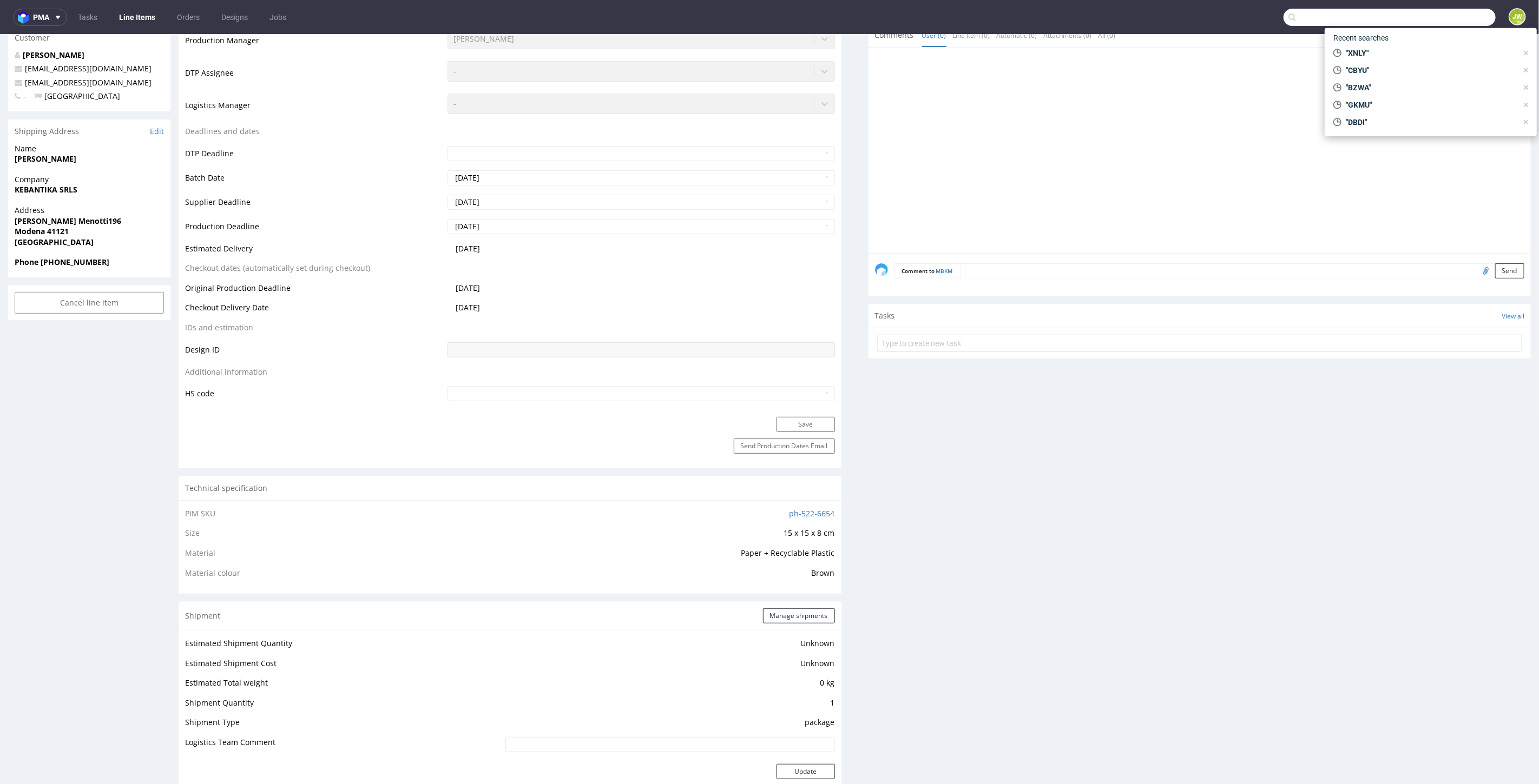
paste input "UWJD"
type input "UWJD"
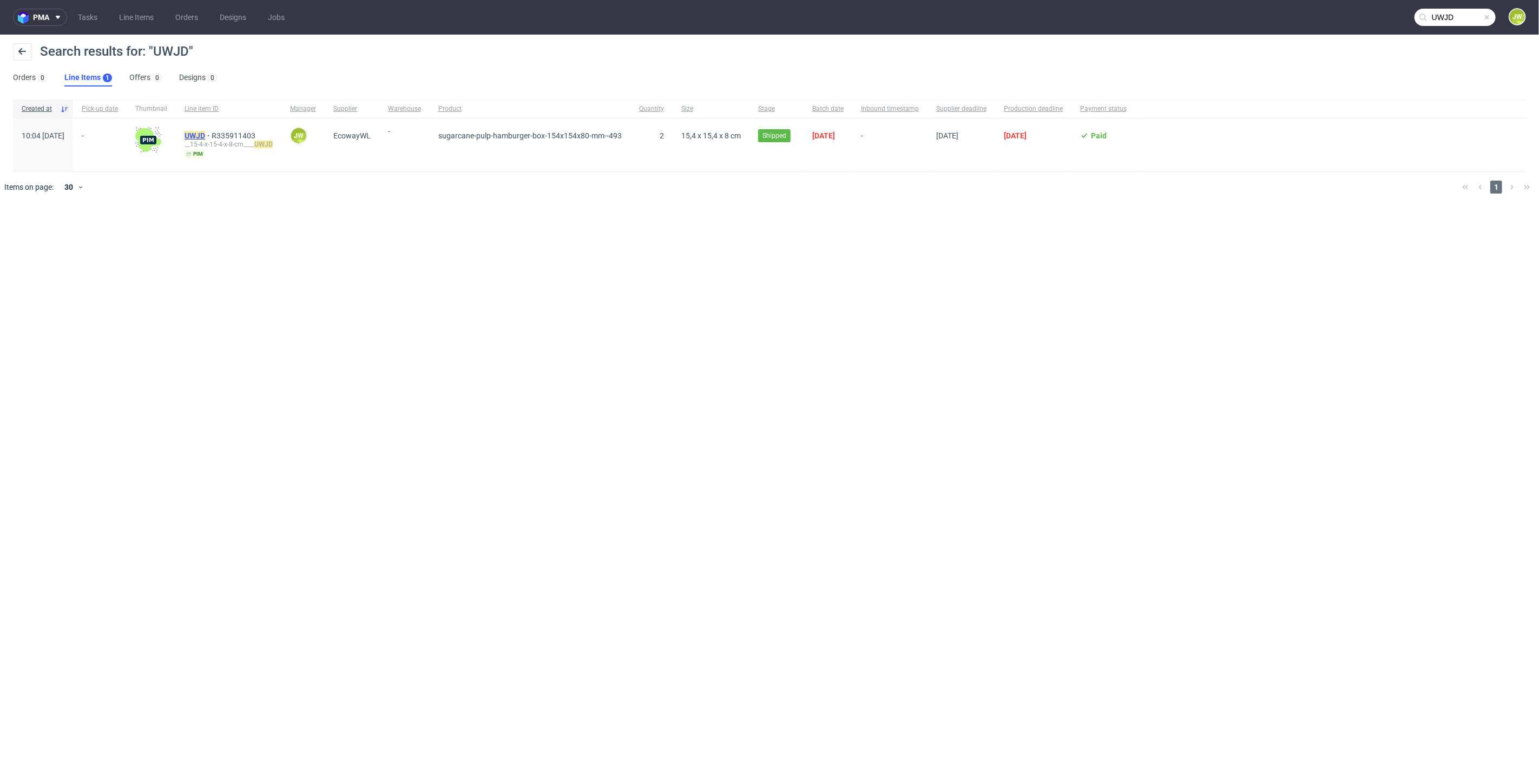
click at [205, 136] on mark "UWJD" at bounding box center [195, 136] width 20 height 8
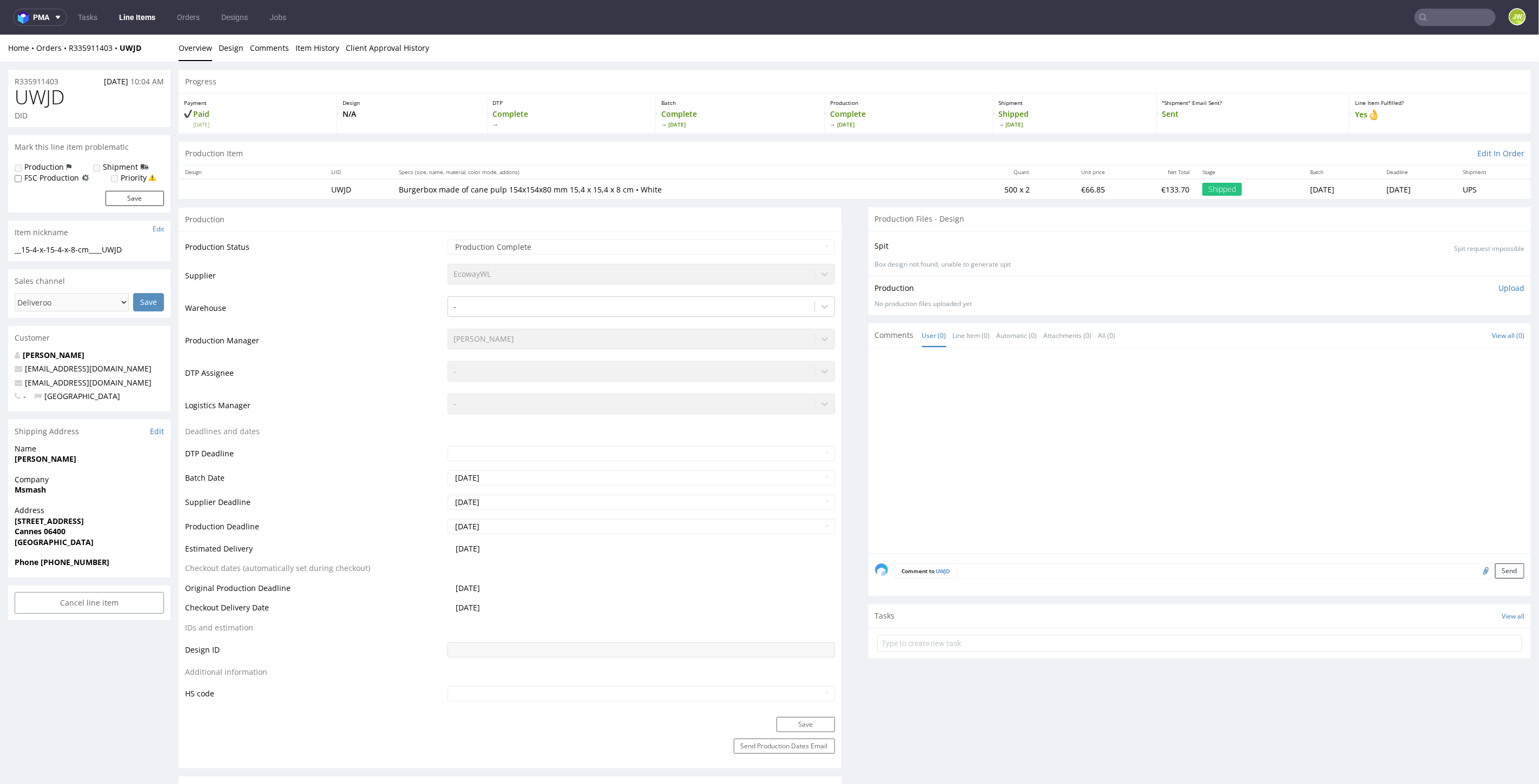
scroll to position [541, 0]
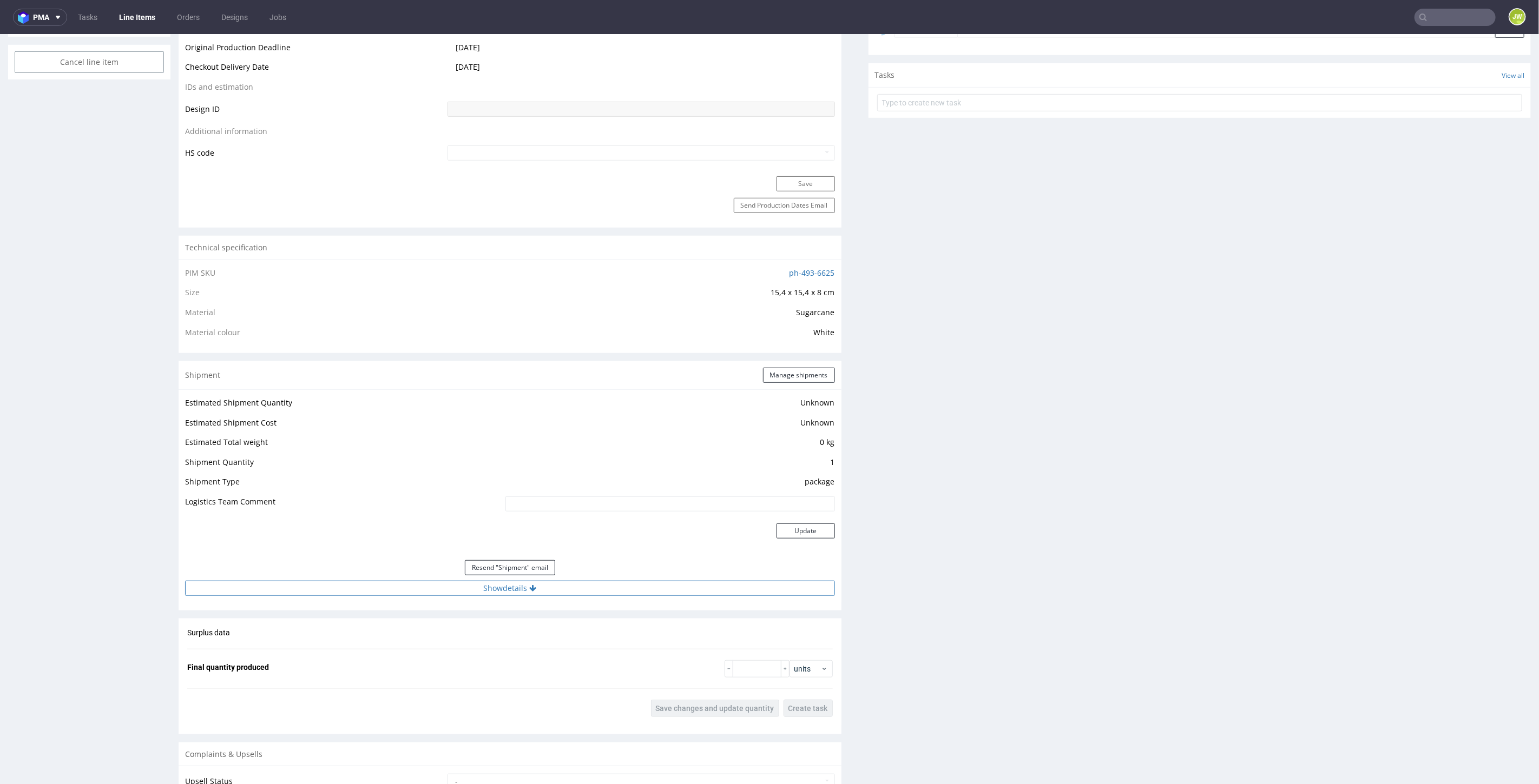
drag, startPoint x: 491, startPoint y: 580, endPoint x: 490, endPoint y: 588, distance: 8.1
click at [490, 580] on button "Show details" at bounding box center [510, 588] width 650 height 15
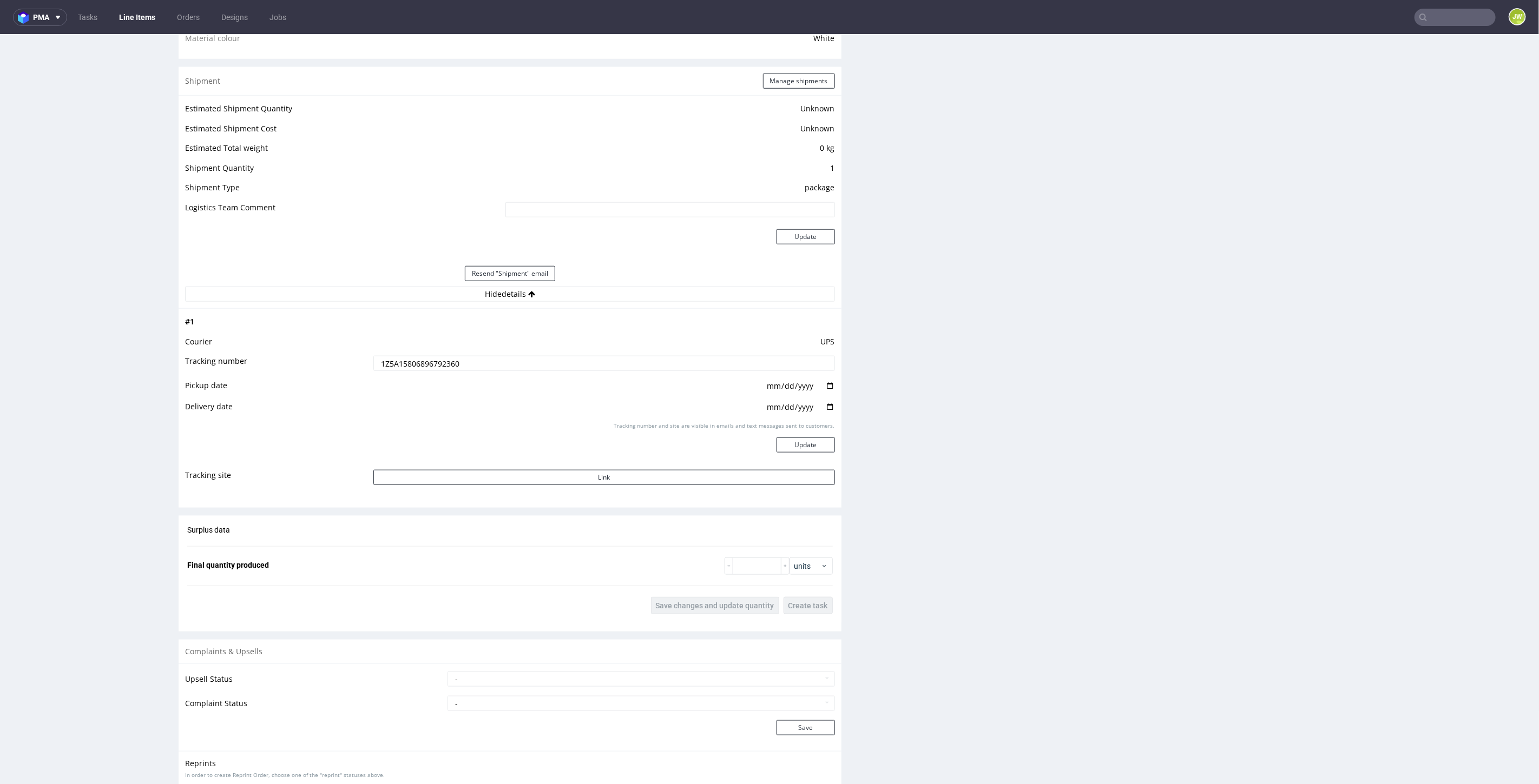
scroll to position [841, 0]
click at [396, 353] on input "1Z5A15806896792360" at bounding box center [604, 356] width 462 height 15
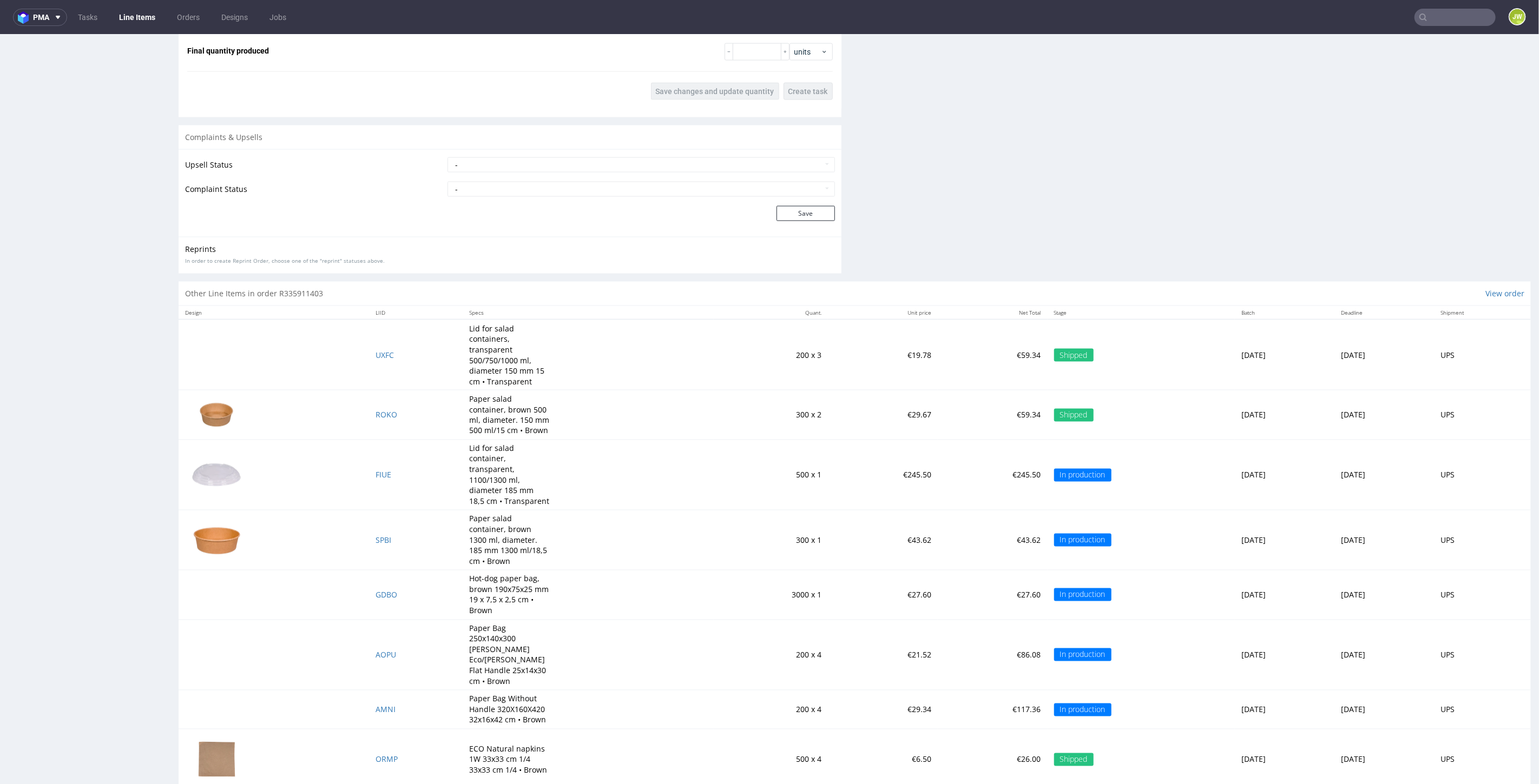
scroll to position [1352, 0]
click at [376, 588] on span "GDBO" at bounding box center [387, 592] width 22 height 10
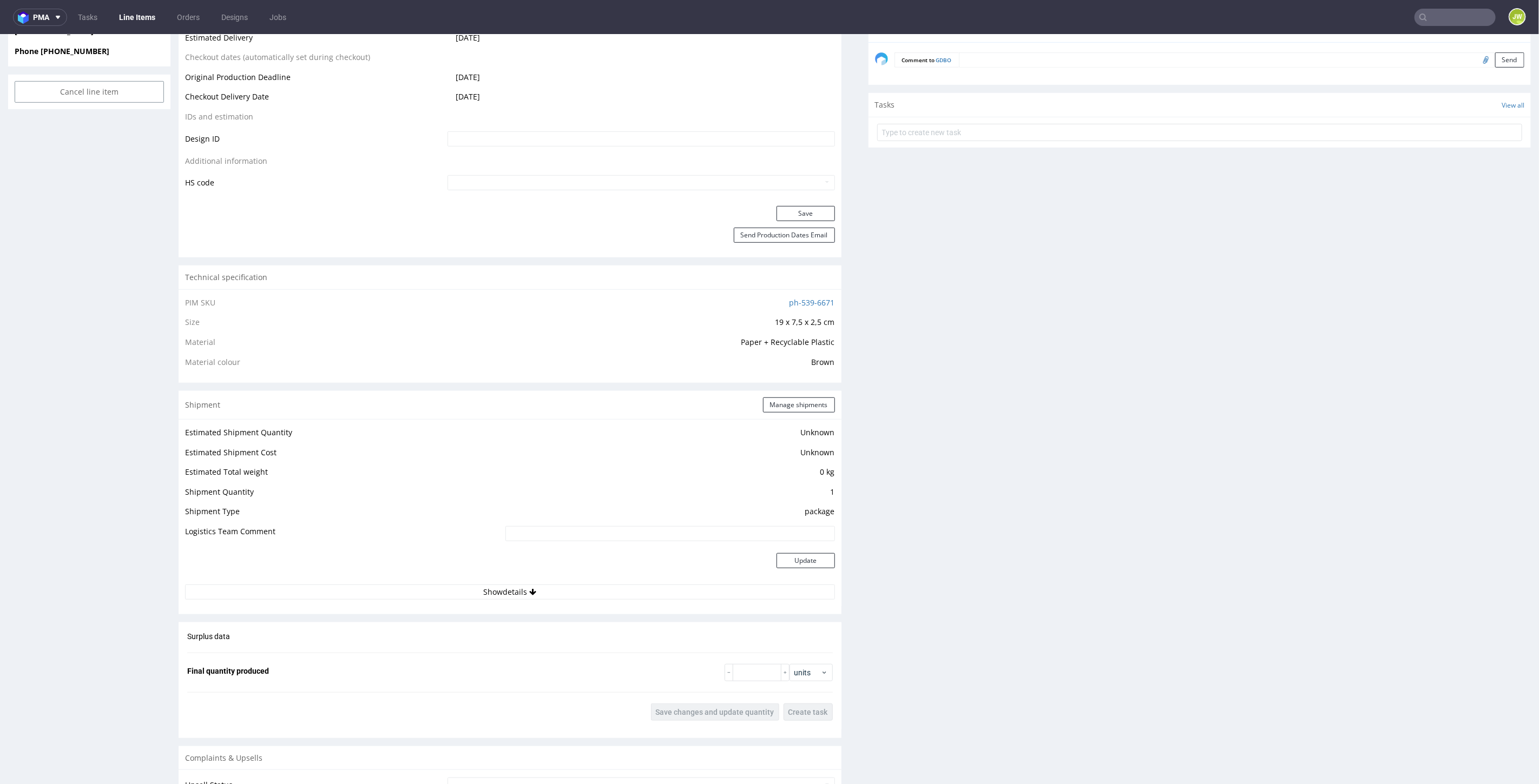
scroll to position [661, 0]
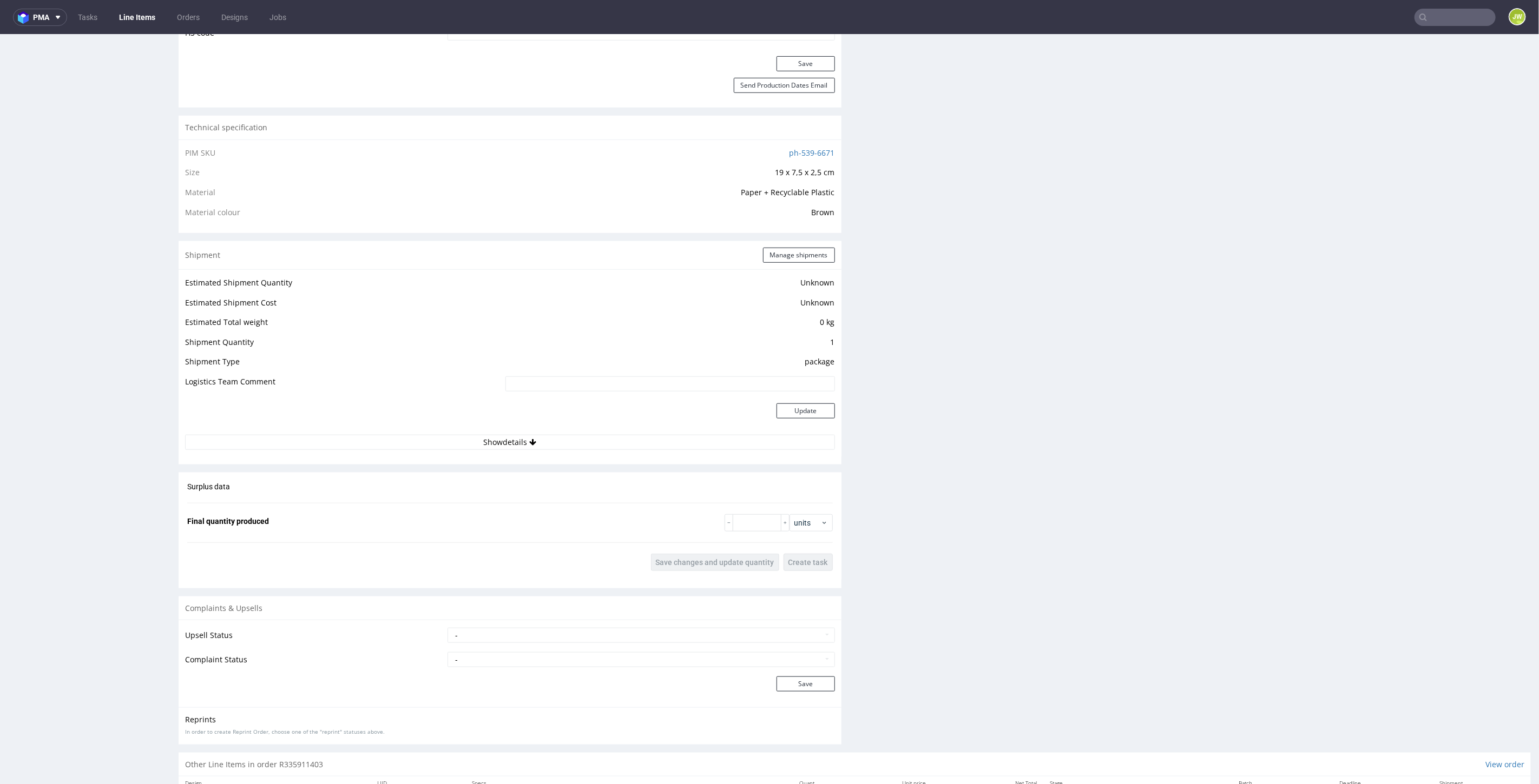
click at [499, 431] on td at bounding box center [344, 416] width 318 height 35
click at [499, 438] on button "Show details" at bounding box center [510, 441] width 650 height 15
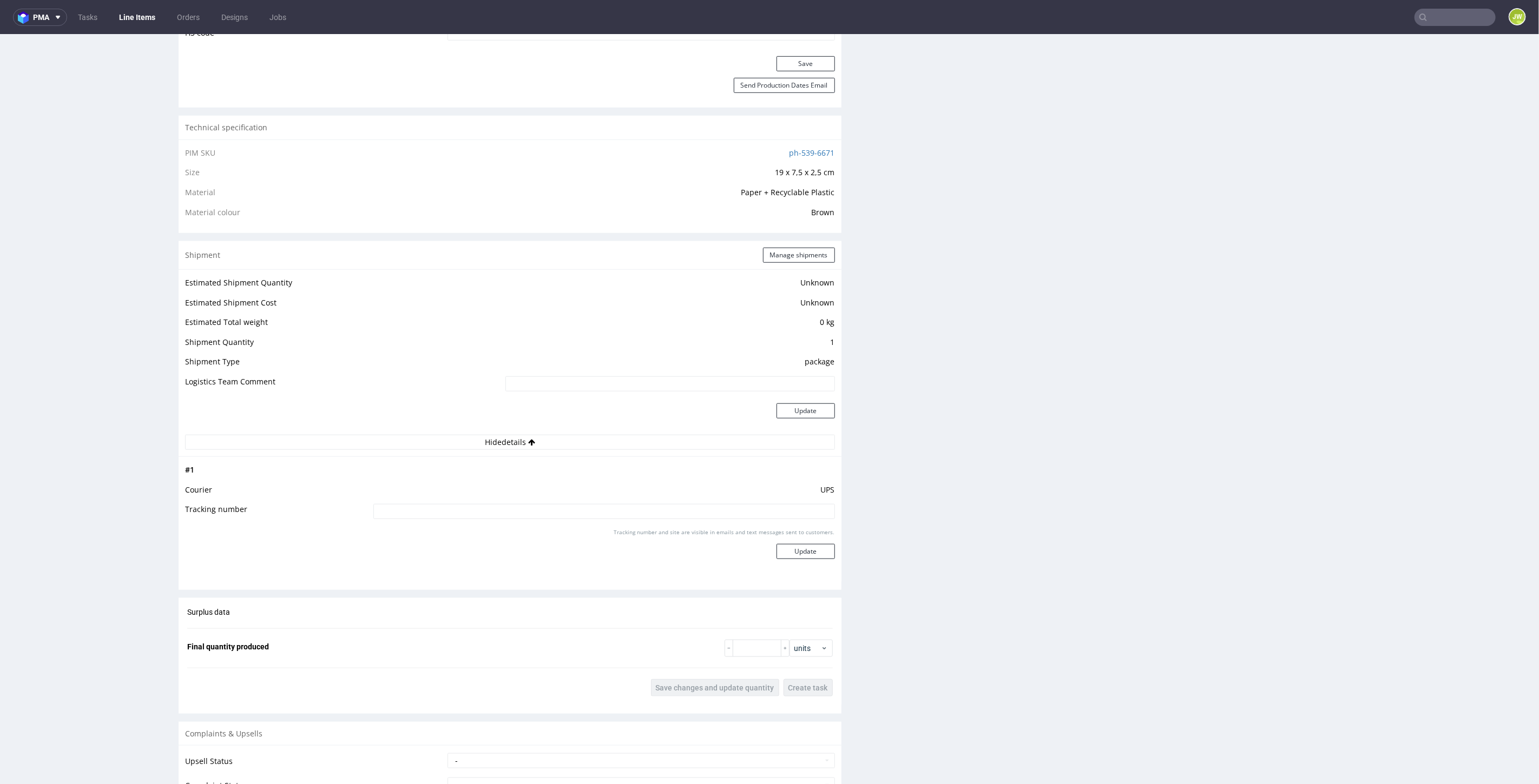
click at [490, 514] on input at bounding box center [604, 511] width 462 height 15
paste input "1Z5A15806896792360"
type input "1Z5A15806896792360"
click at [777, 554] on button "Update" at bounding box center [806, 551] width 59 height 15
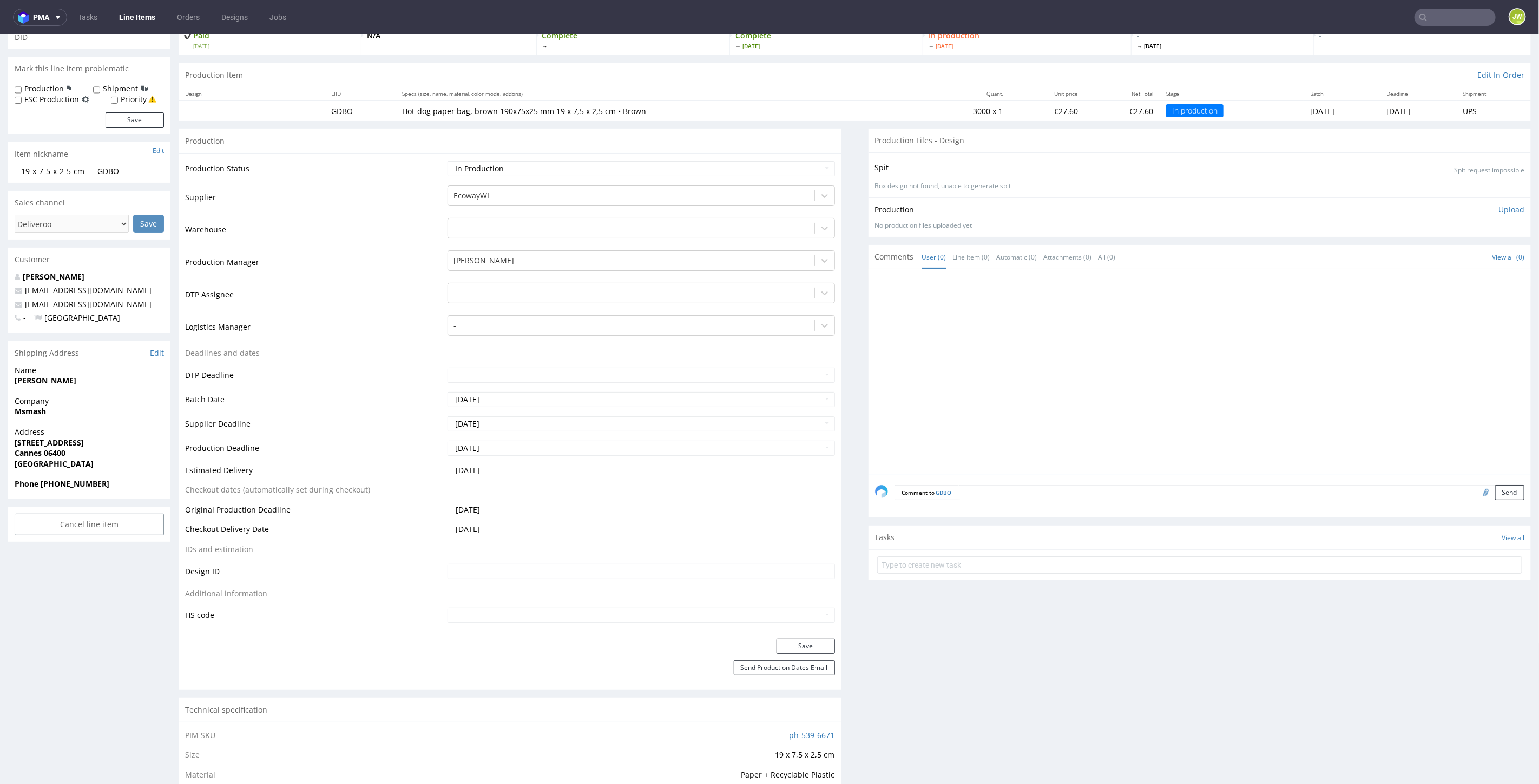
scroll to position [60, 0]
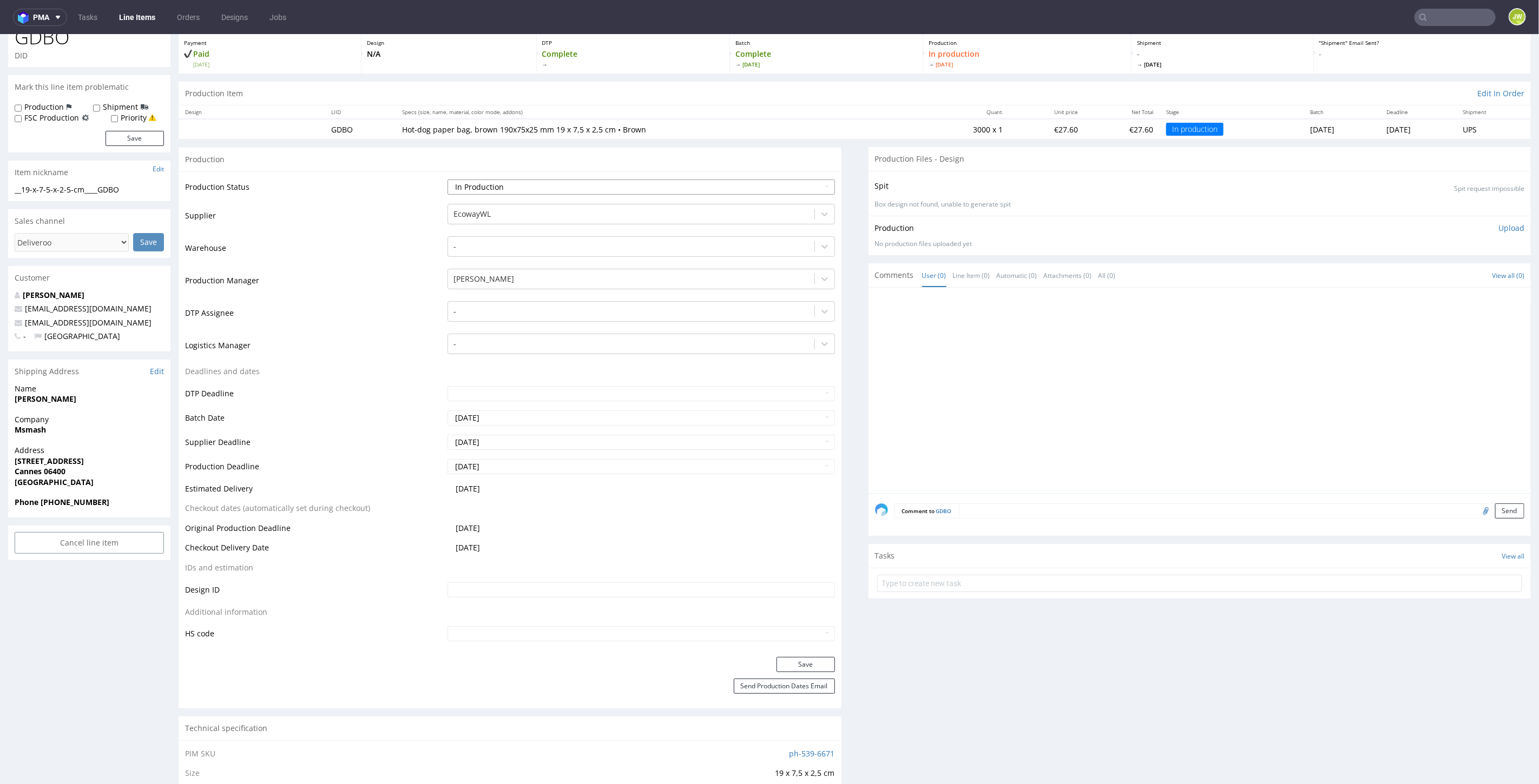
drag, startPoint x: 489, startPoint y: 183, endPoint x: 488, endPoint y: 190, distance: 7.1
click at [489, 183] on select "Waiting for Artwork Waiting for Diecut Waiting for Mockup Waiting for DTP Waiti…" at bounding box center [641, 186] width 387 height 15
select select "production_complete"
click at [447, 179] on select "Waiting for Artwork Waiting for Diecut Waiting for Mockup Waiting for DTP Waiti…" at bounding box center [641, 186] width 387 height 15
click at [781, 661] on button "Save" at bounding box center [806, 664] width 59 height 15
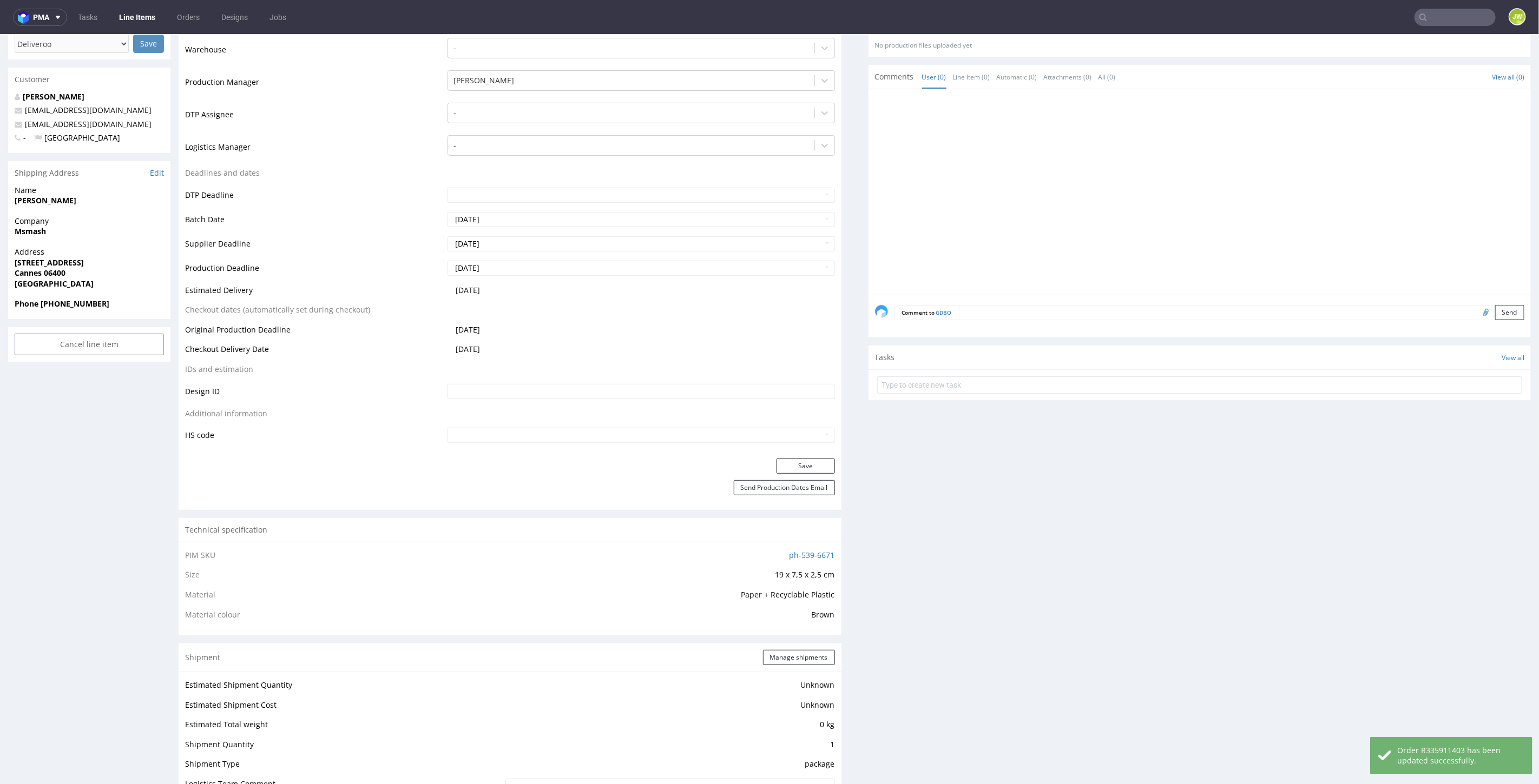
scroll to position [543, 0]
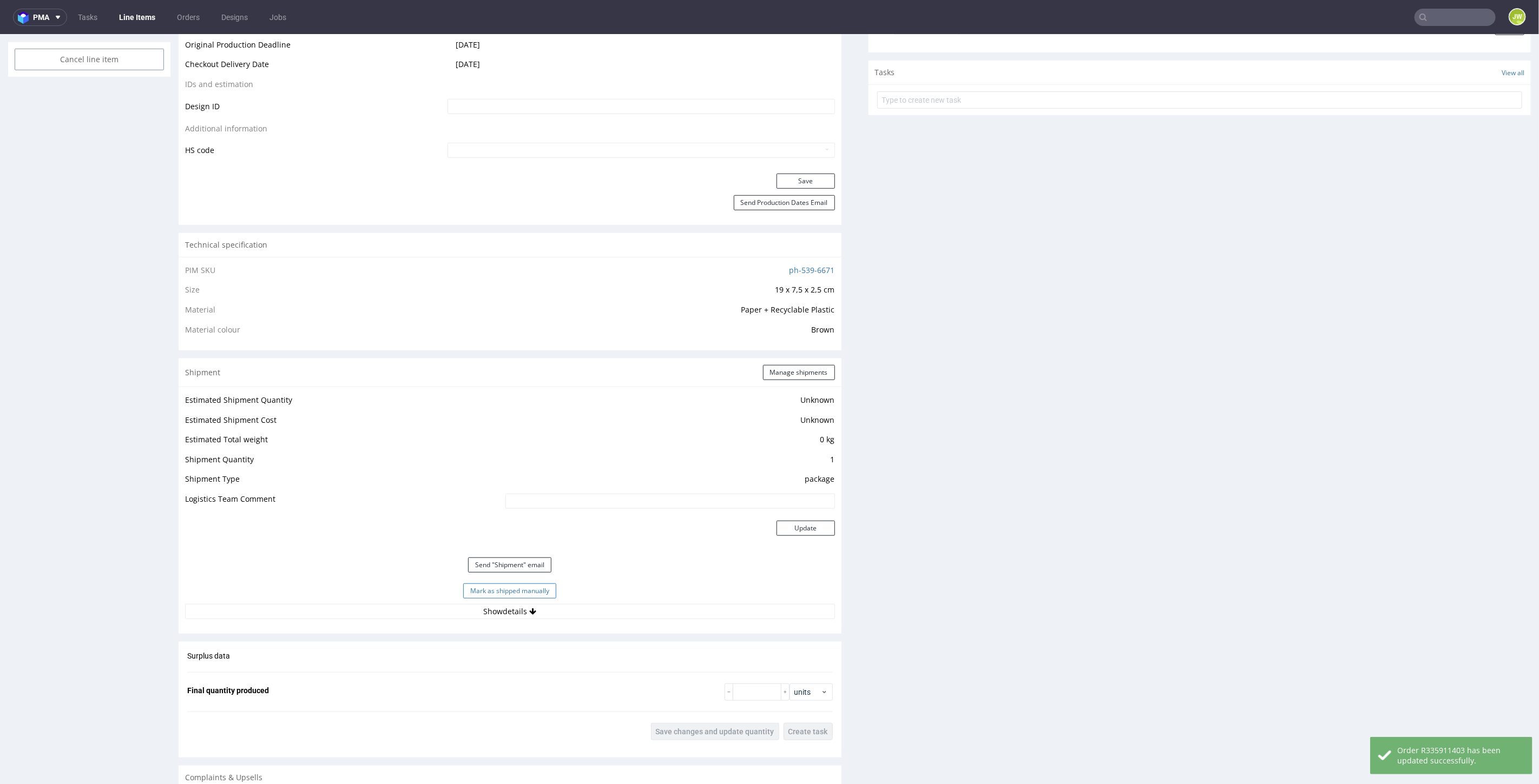
click at [494, 592] on button "Mark as shipped manually" at bounding box center [510, 590] width 93 height 15
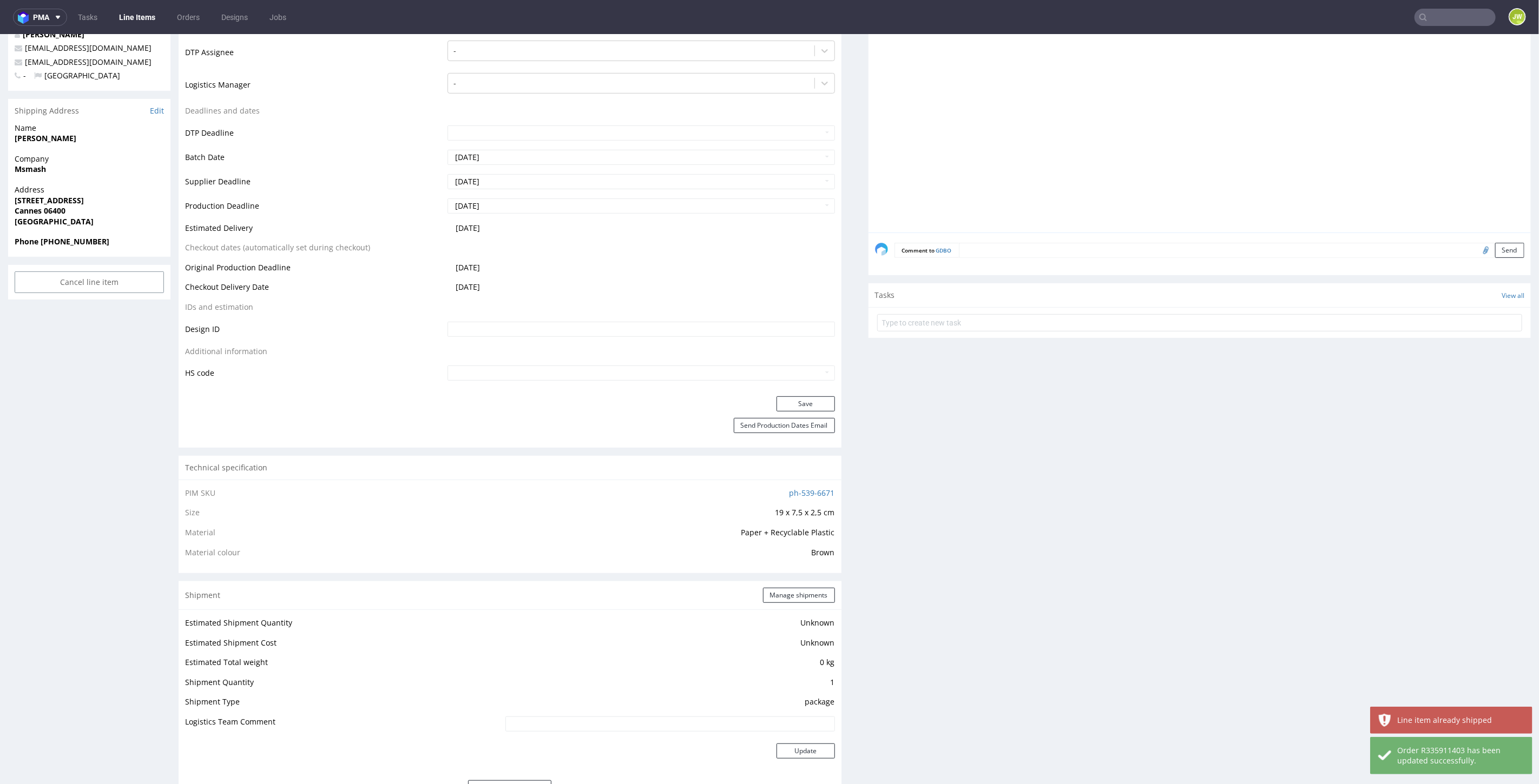
scroll to position [63, 0]
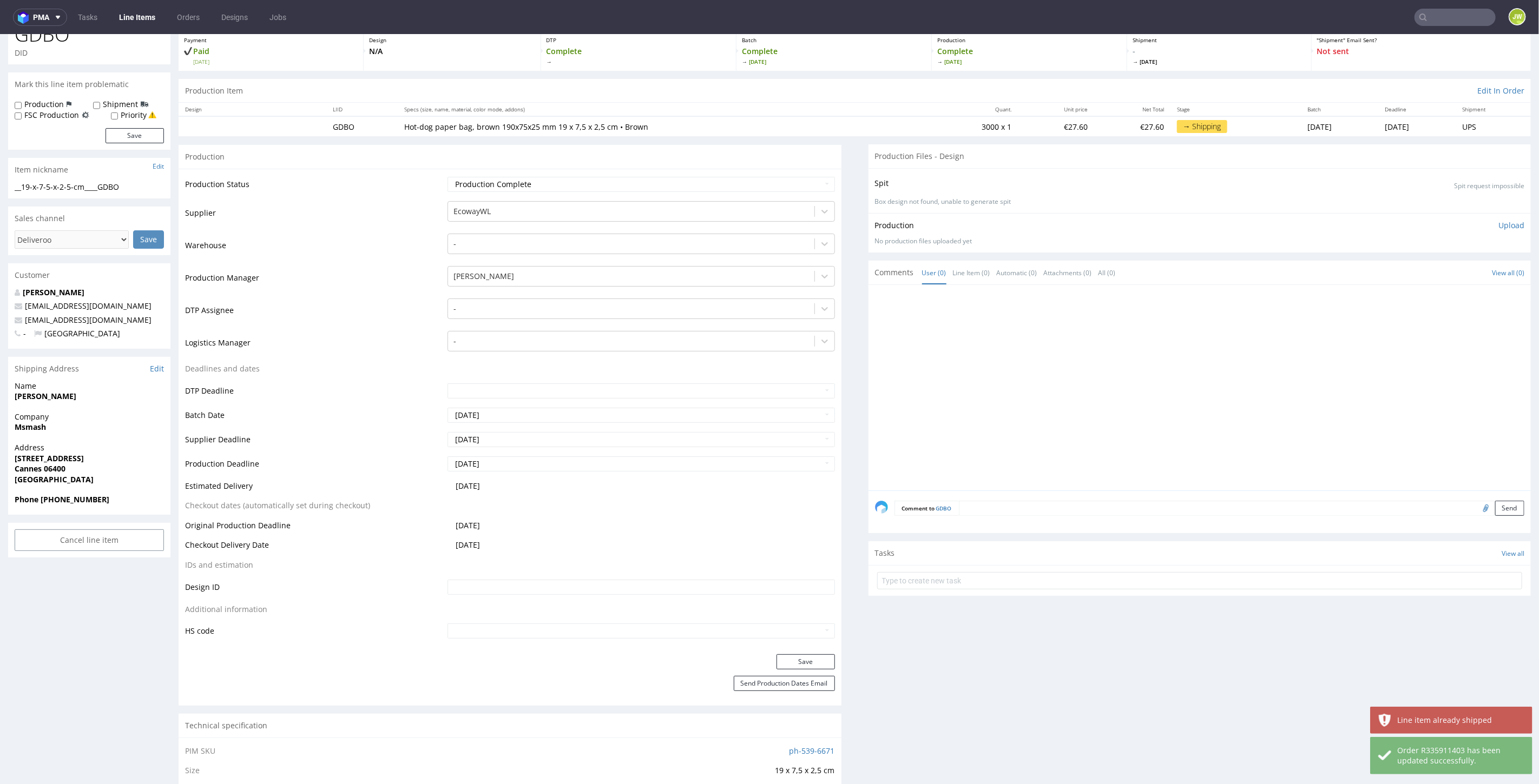
click at [139, 21] on link "Line Items" at bounding box center [137, 17] width 49 height 17
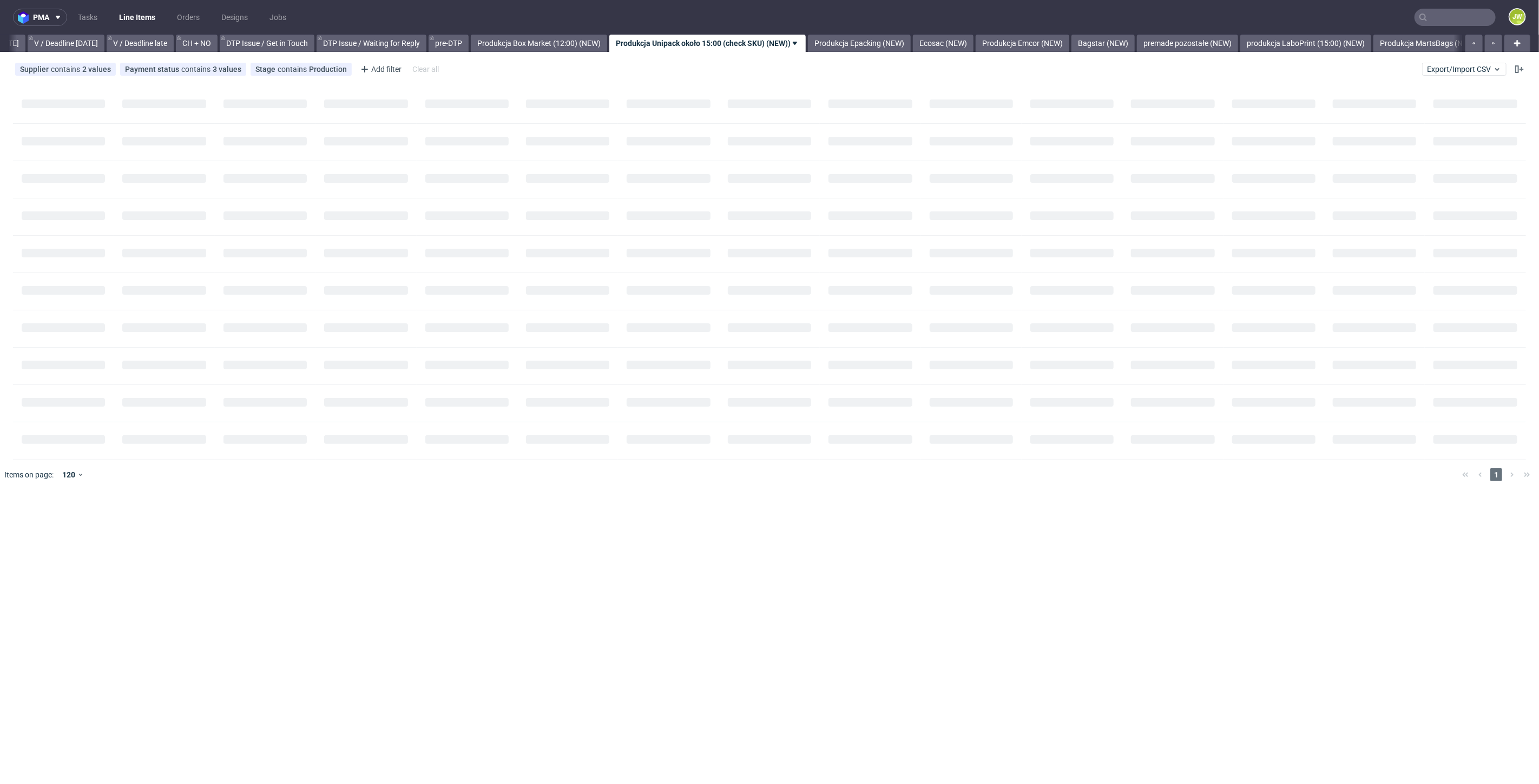
scroll to position [0, 1393]
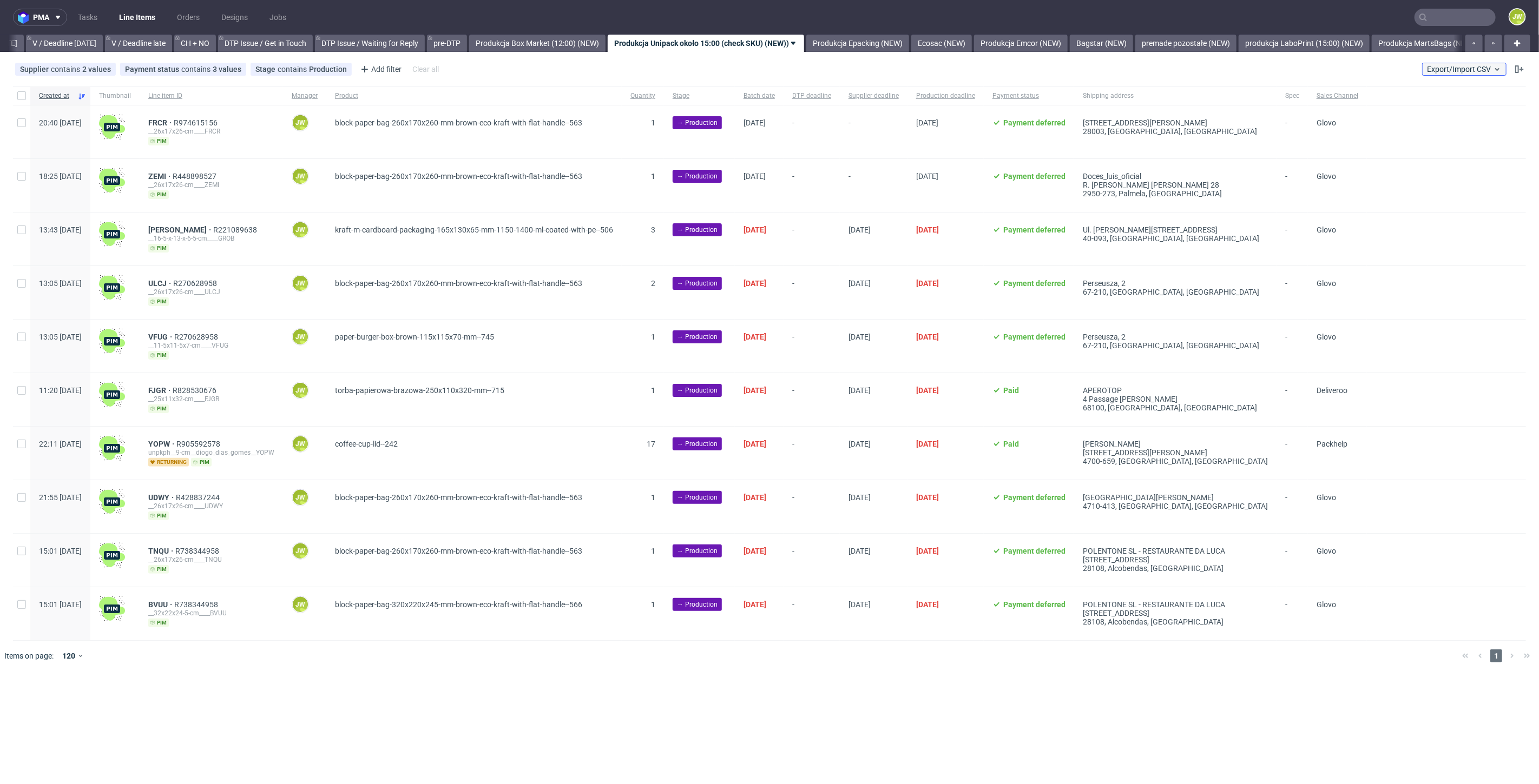
click at [1461, 65] on span "Export/Import CSV" at bounding box center [1464, 69] width 75 height 8
click at [1419, 116] on link "Import shipments CSV" at bounding box center [1439, 113] width 127 height 17
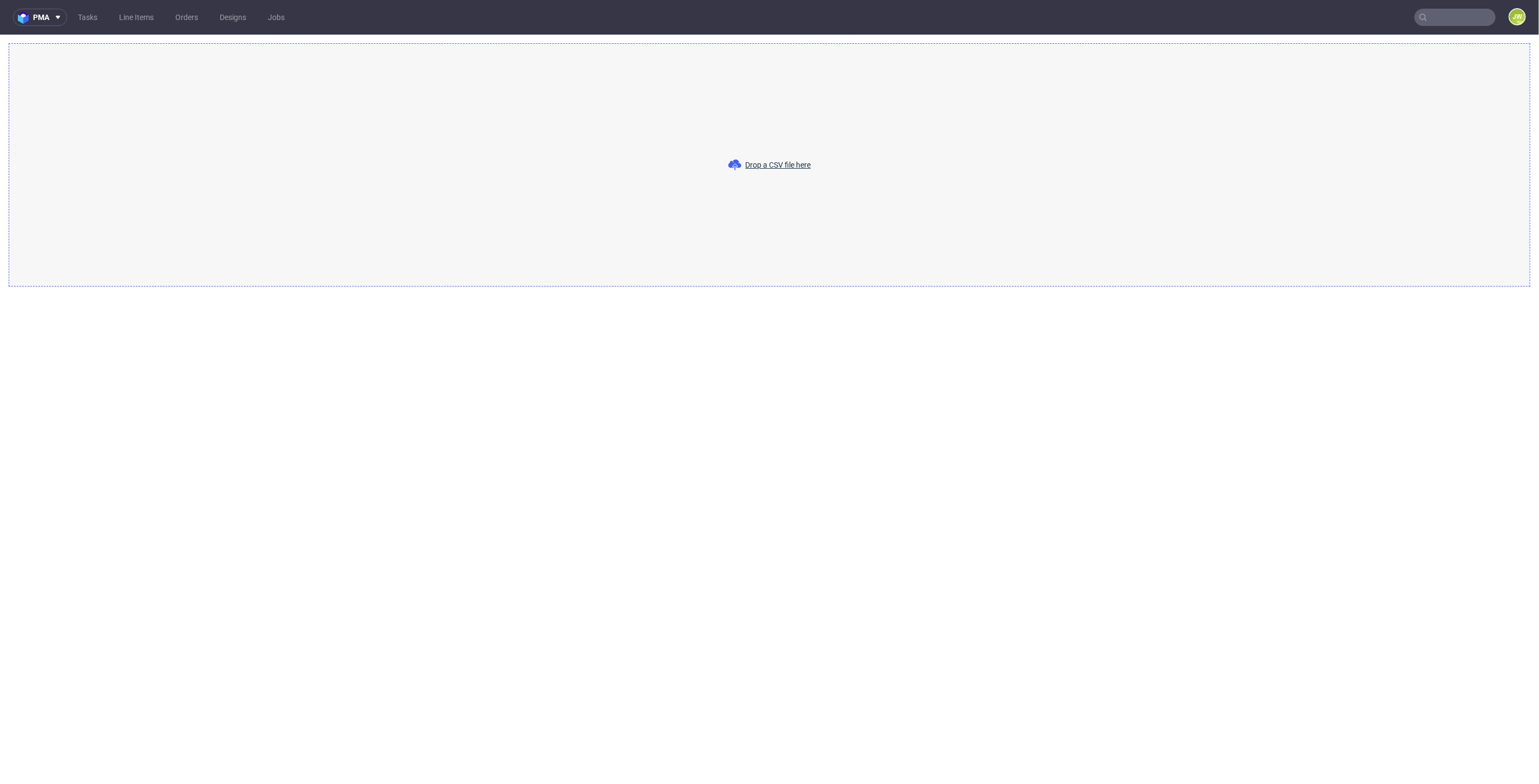
click at [784, 164] on span "Drop a CSV file here" at bounding box center [778, 165] width 66 height 11
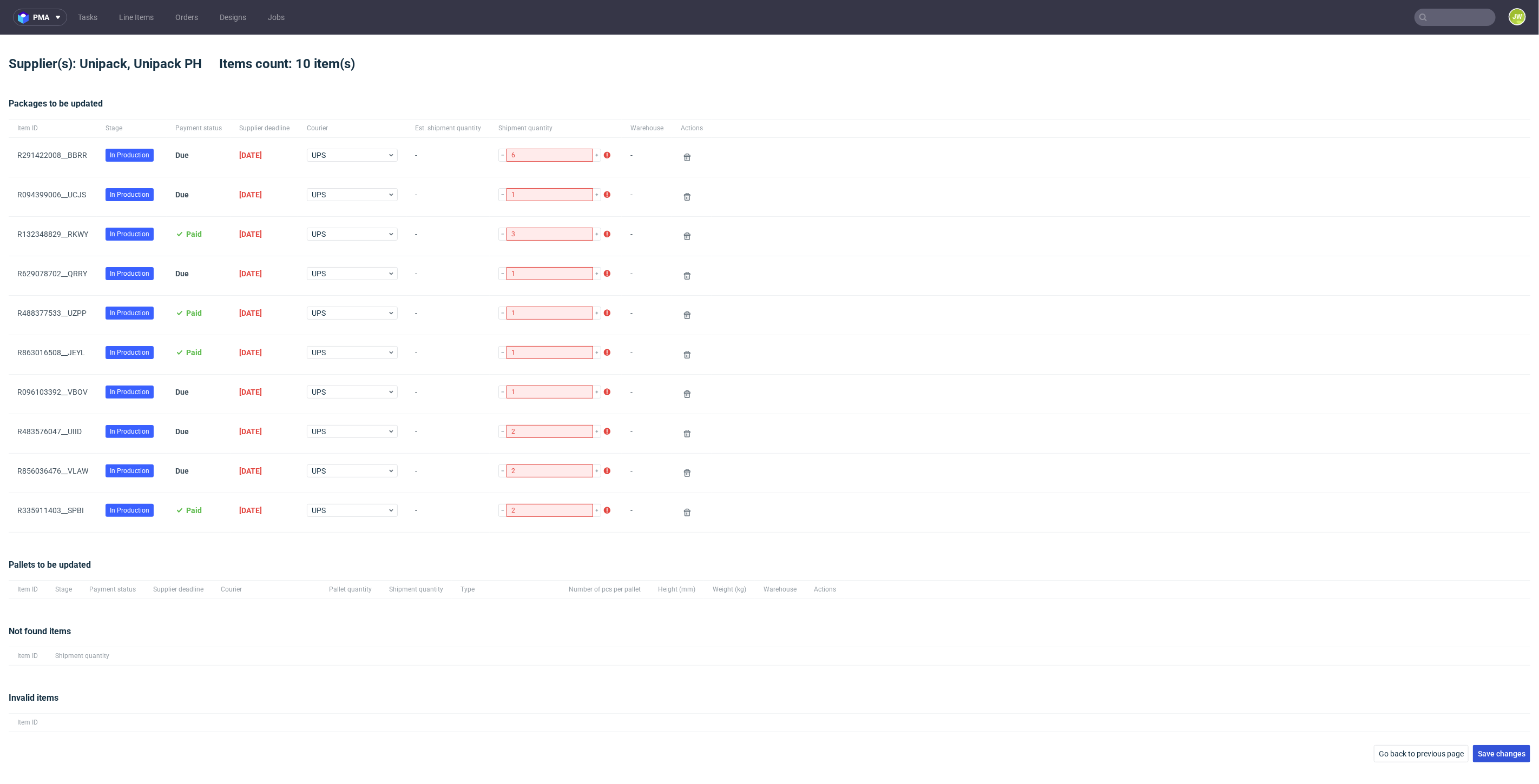
click at [1495, 752] on span "Save changes" at bounding box center [1502, 754] width 48 height 8
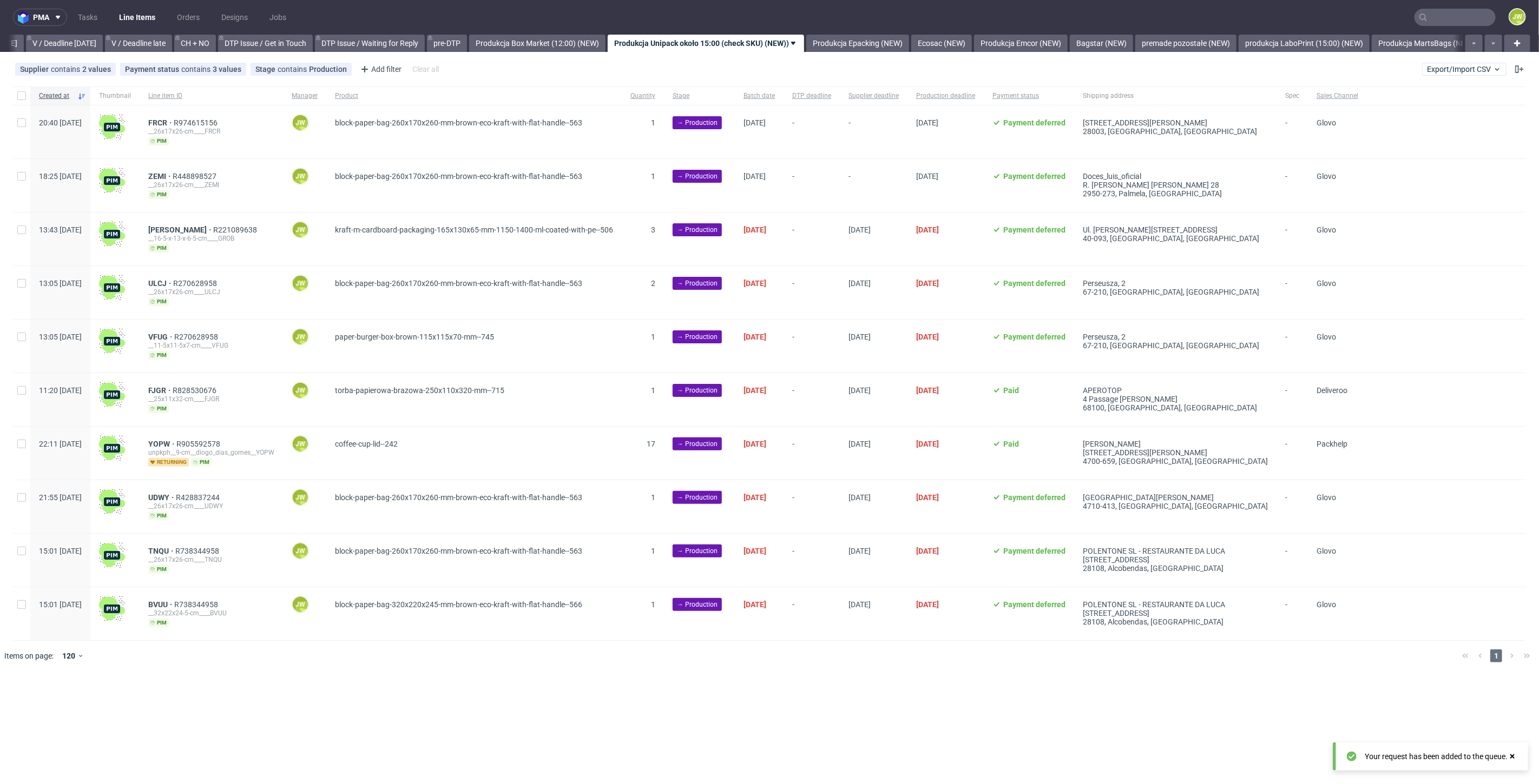
scroll to position [0, 1393]
click at [1461, 13] on input "text" at bounding box center [1455, 17] width 81 height 17
paste input "R472531304_YHDH"
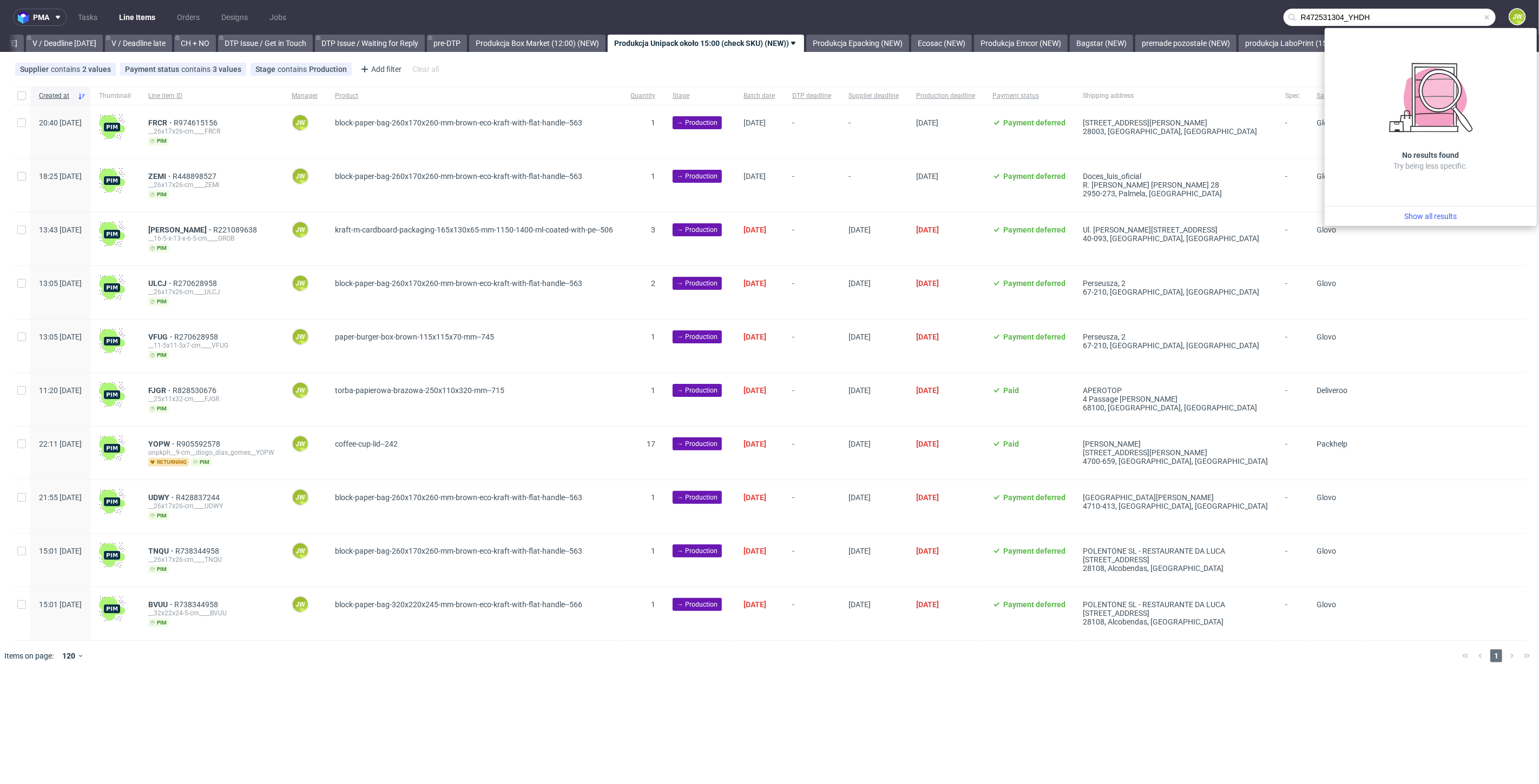
drag, startPoint x: 1347, startPoint y: 22, endPoint x: 1224, endPoint y: 19, distance: 123.0
click at [1226, 20] on nav "pma Tasks Line Items Orders Designs Jobs R472531304_YHDH JW" at bounding box center [770, 17] width 1539 height 35
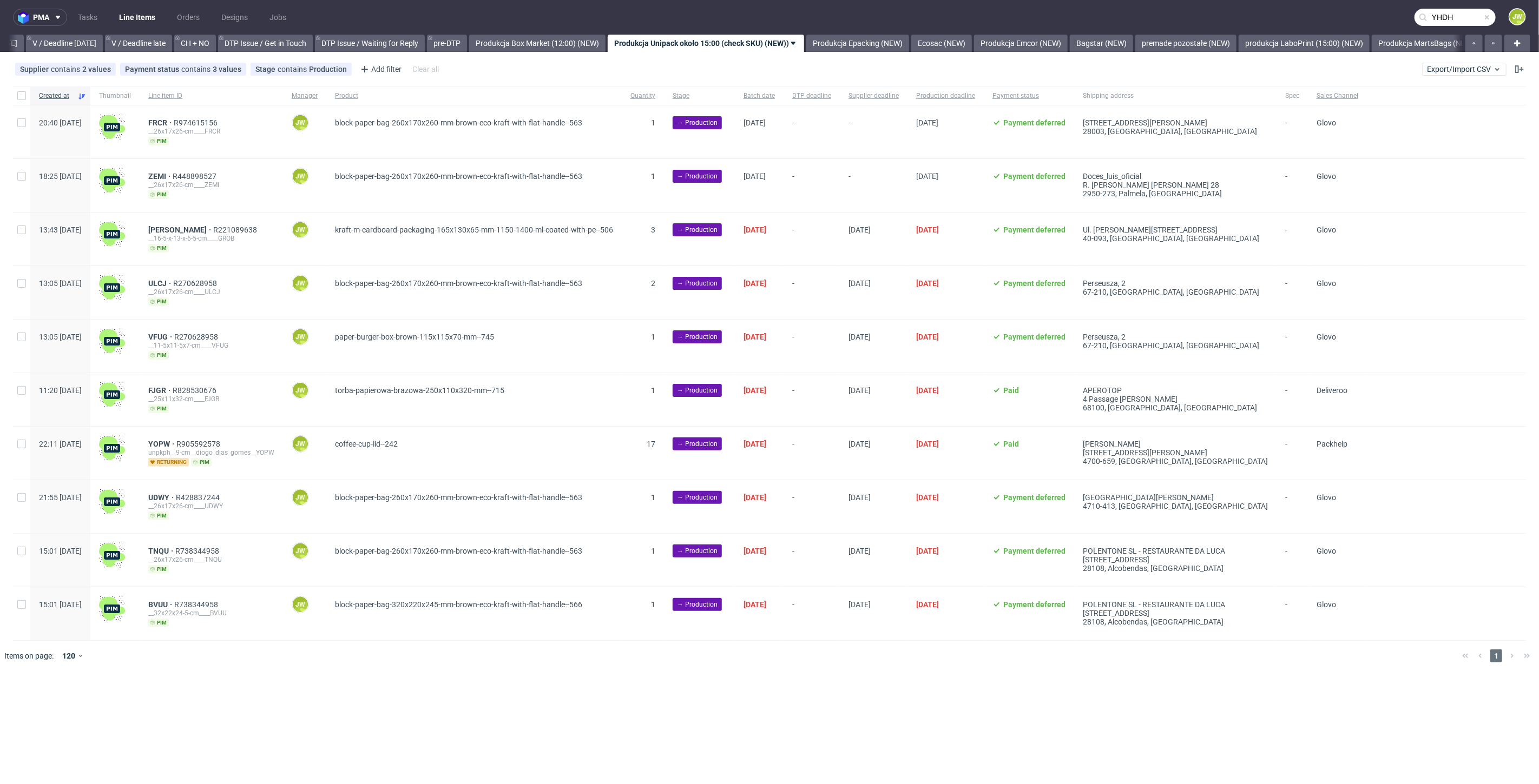
type input "YHDH"
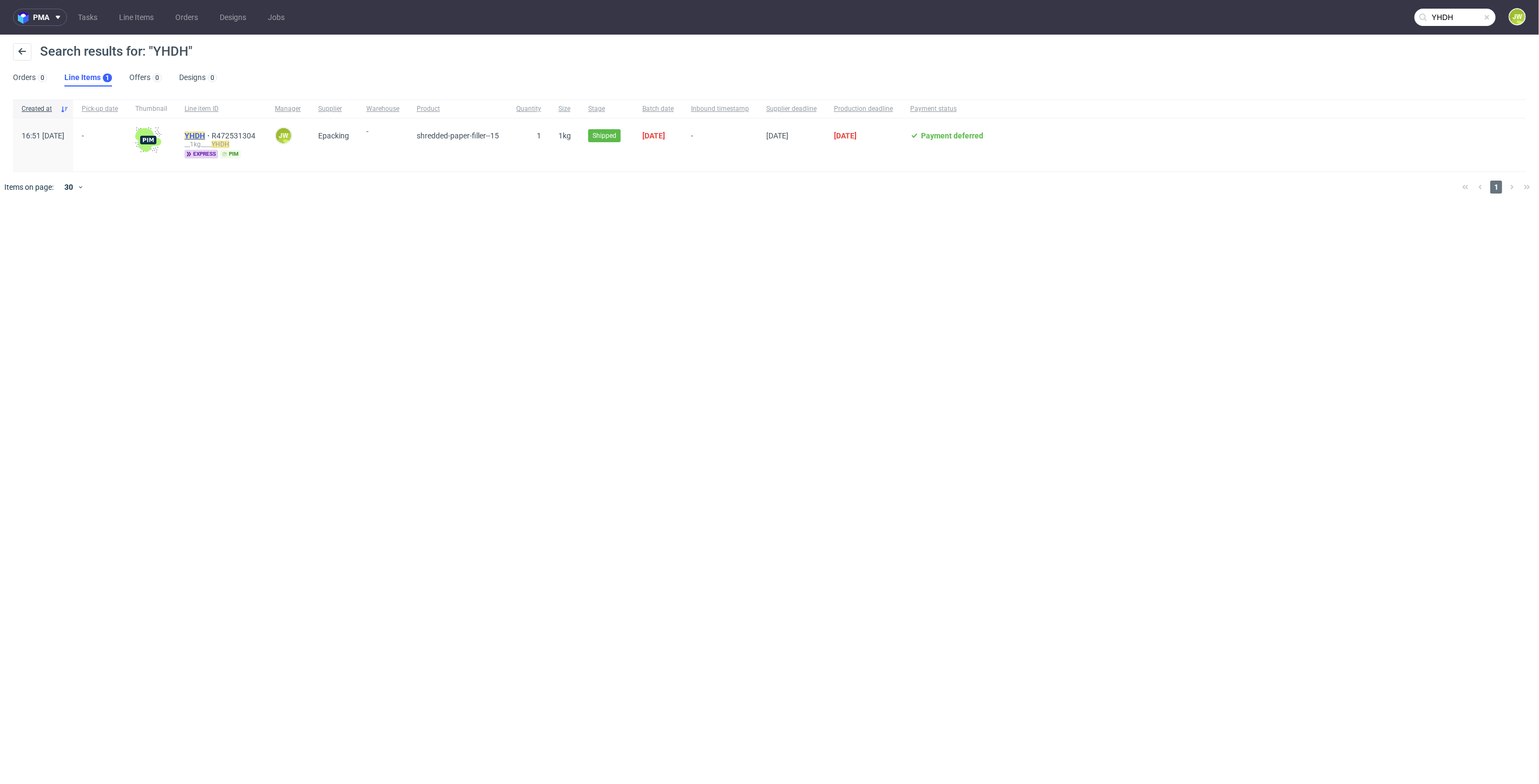
click at [205, 134] on mark "YHDH" at bounding box center [195, 136] width 20 height 8
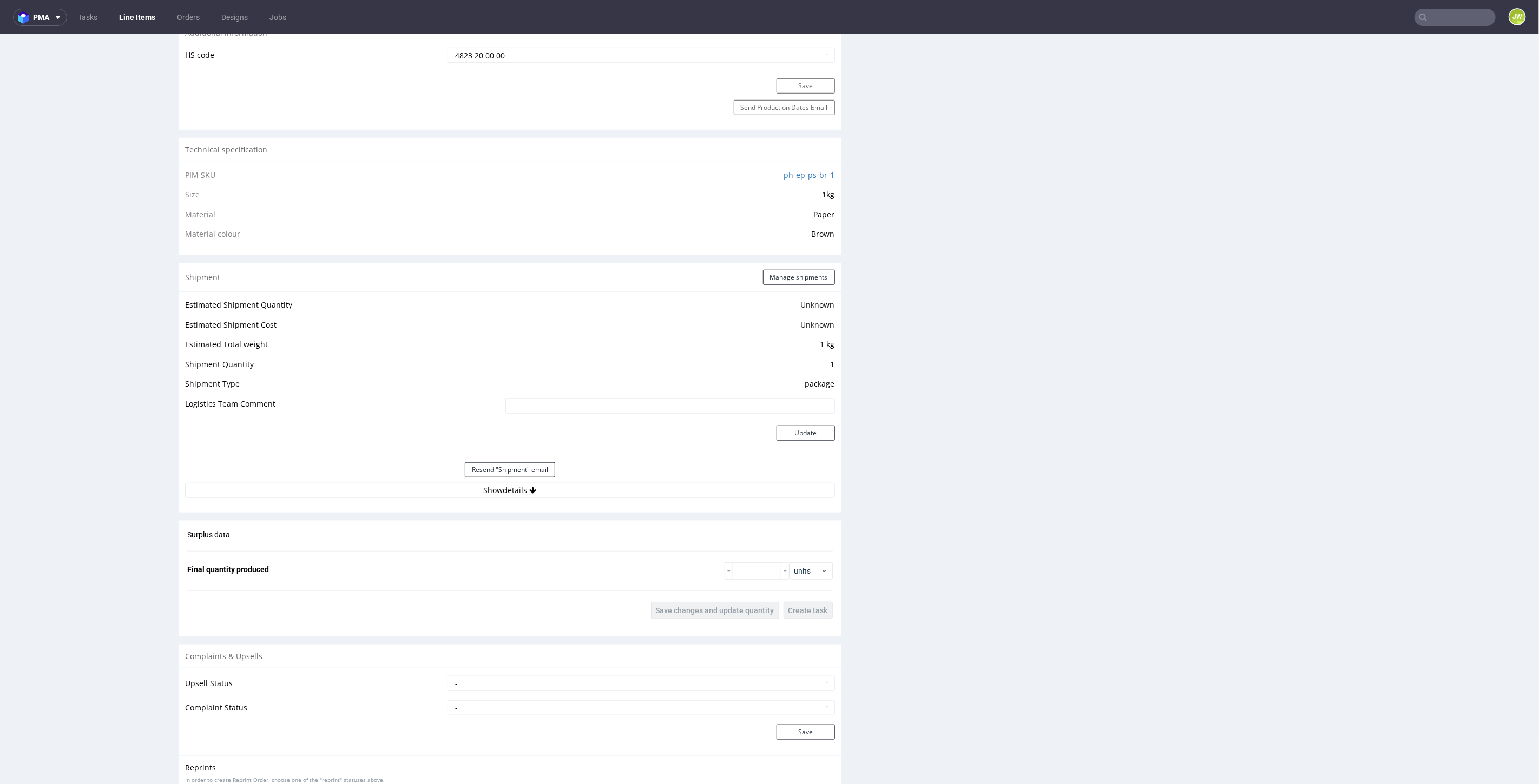
scroll to position [781, 0]
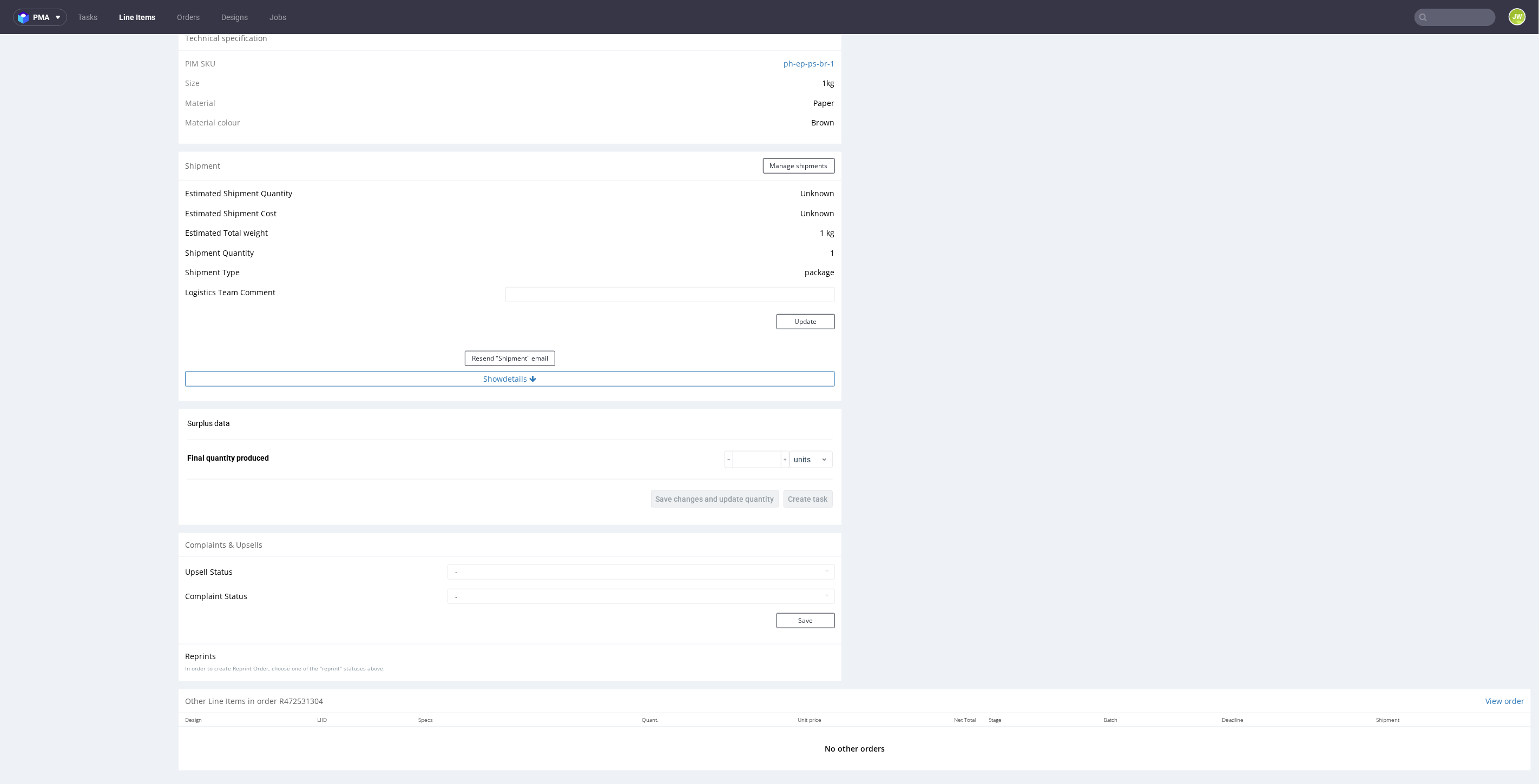
click at [510, 373] on button "Show details" at bounding box center [510, 378] width 650 height 15
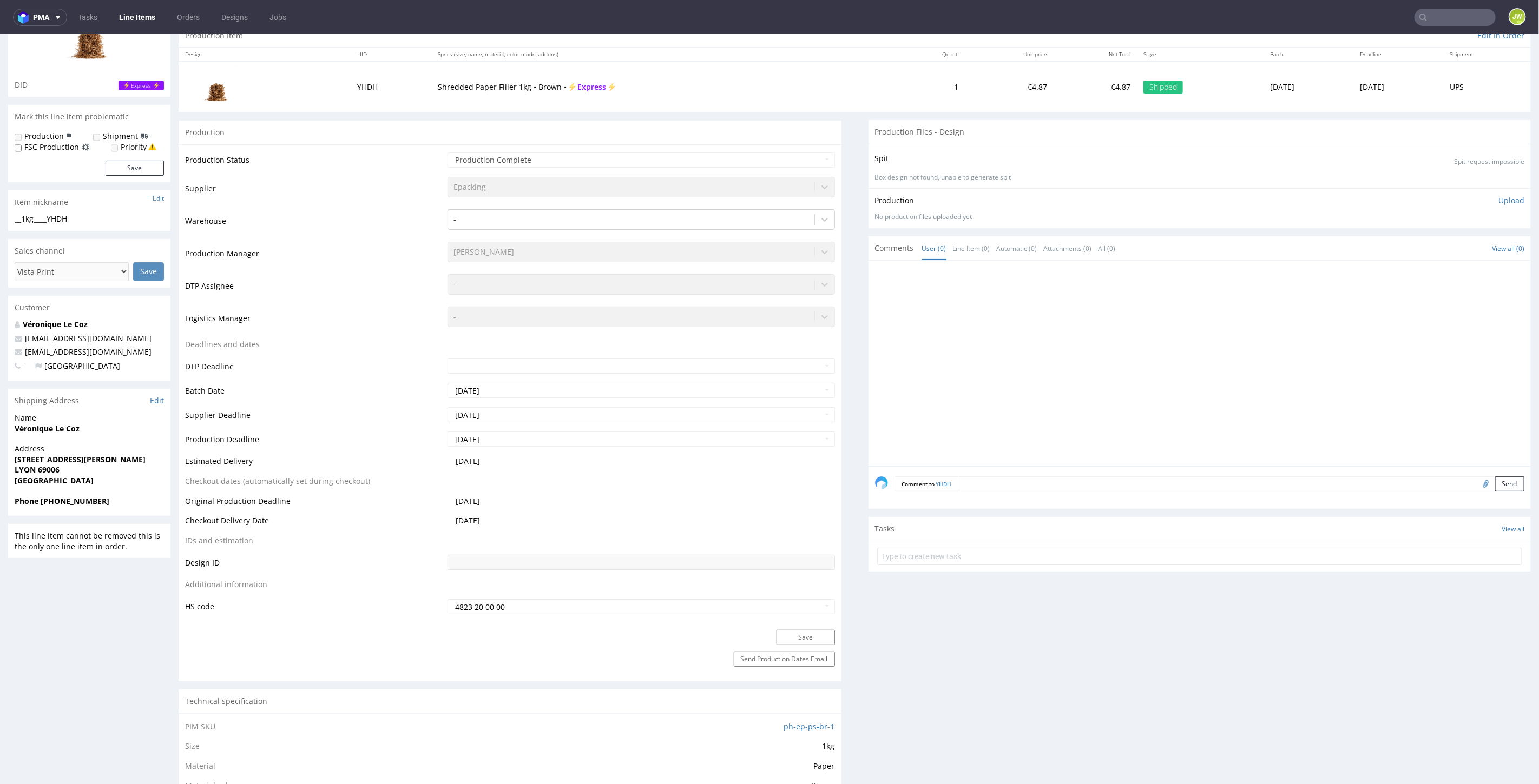
scroll to position [0, 0]
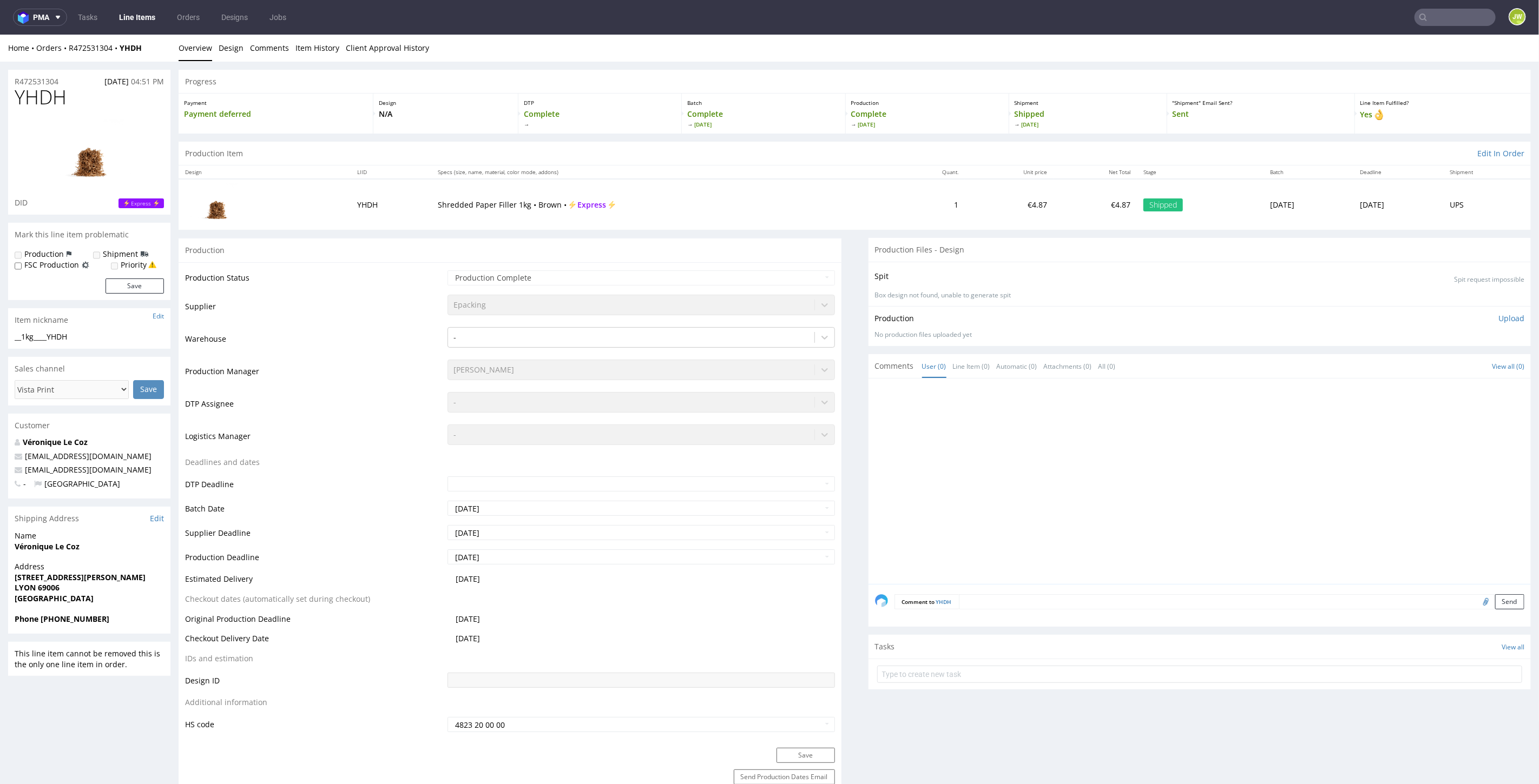
click at [130, 14] on link "Line Items" at bounding box center [137, 17] width 49 height 17
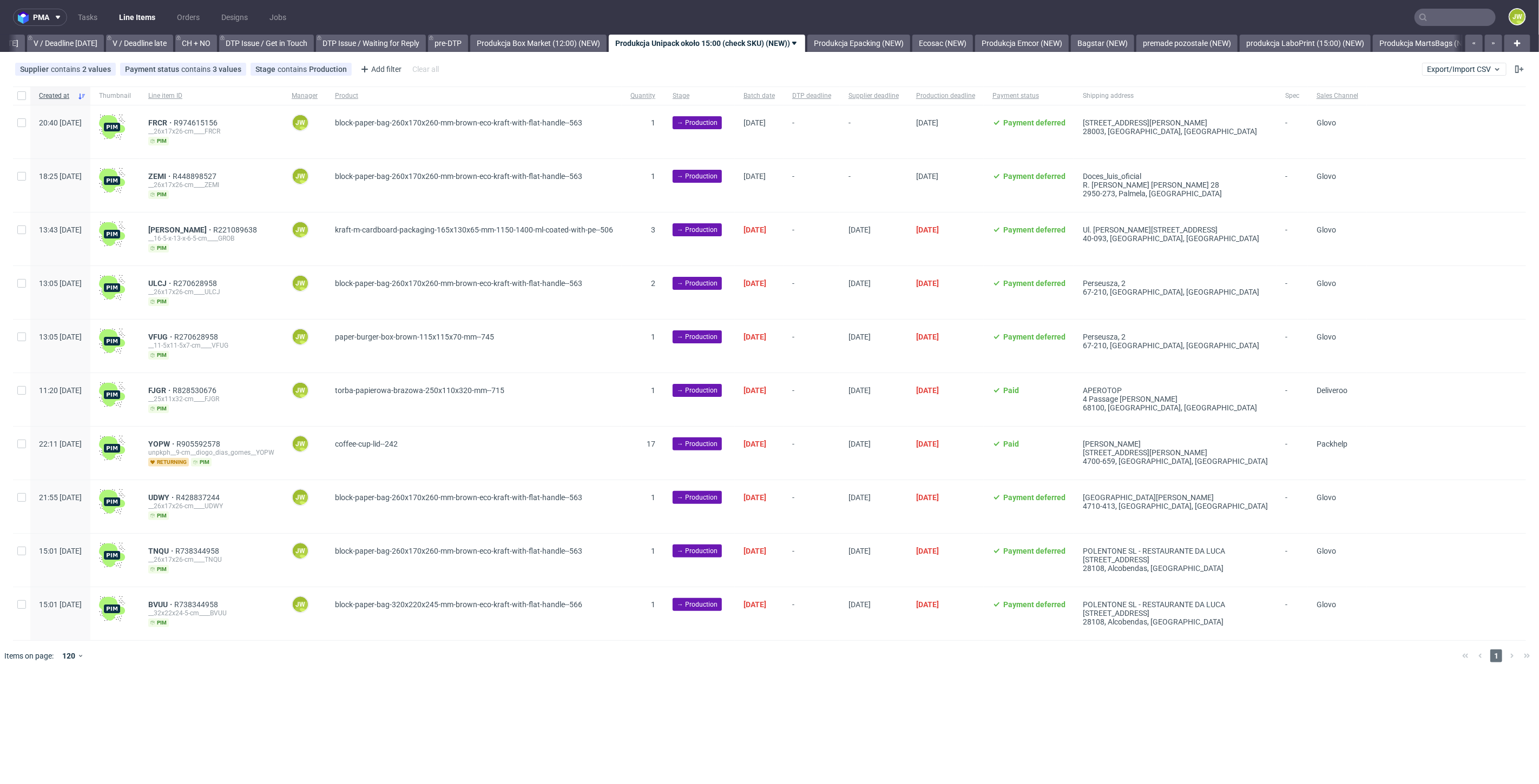
scroll to position [0, 1393]
